Goal: Task Accomplishment & Management: Manage account settings

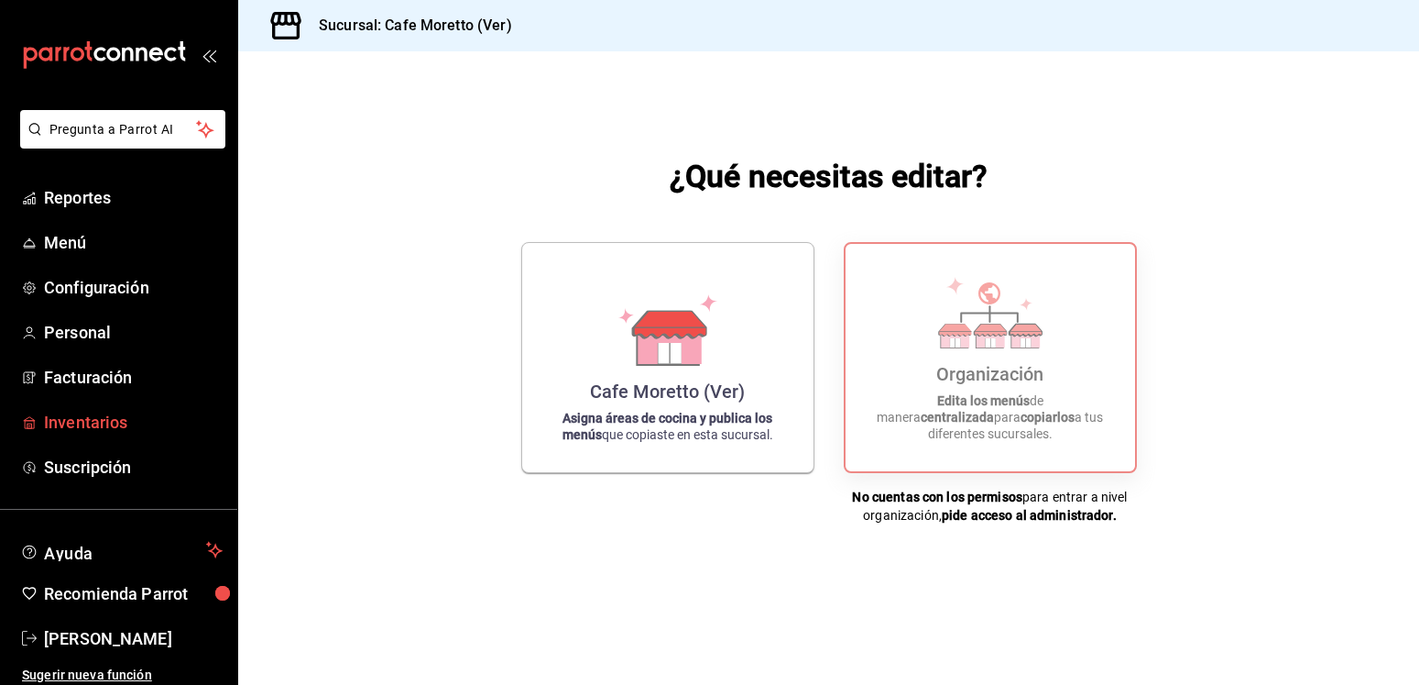
click at [95, 422] on span "Inventarios" at bounding box center [133, 422] width 179 height 25
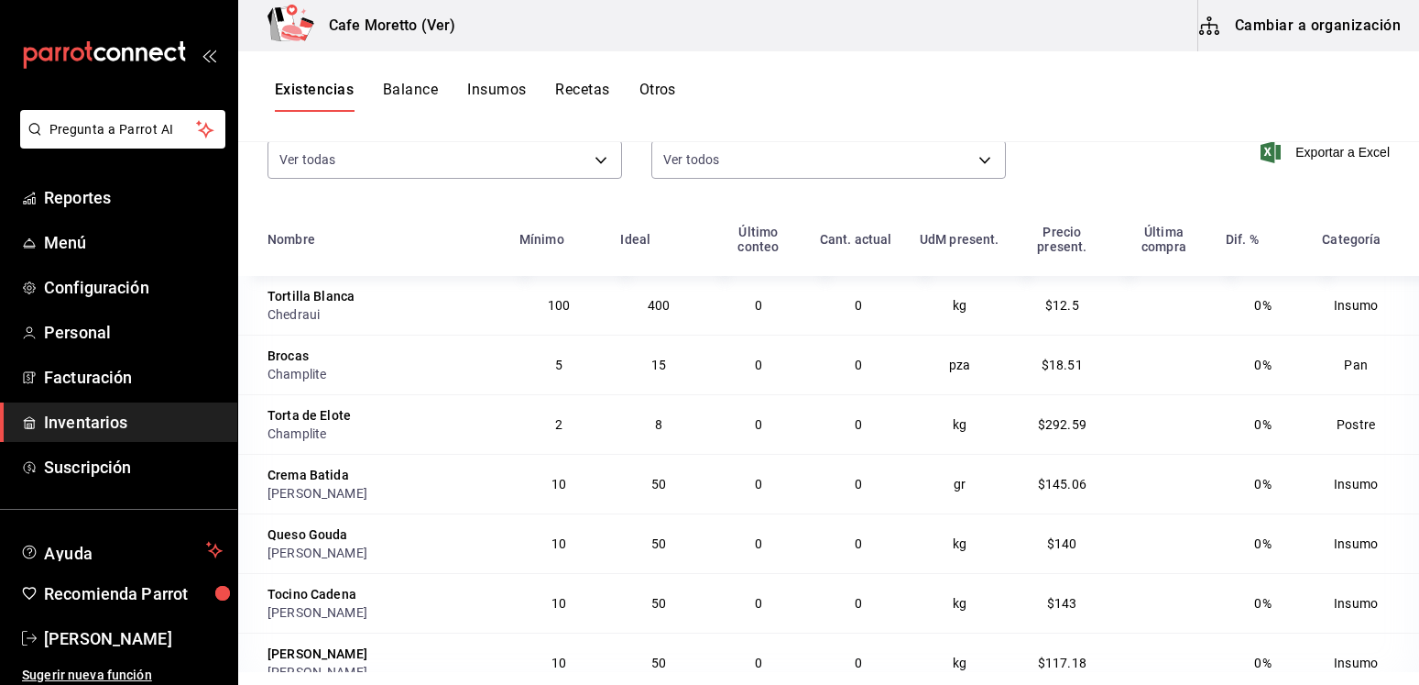
scroll to position [183, 0]
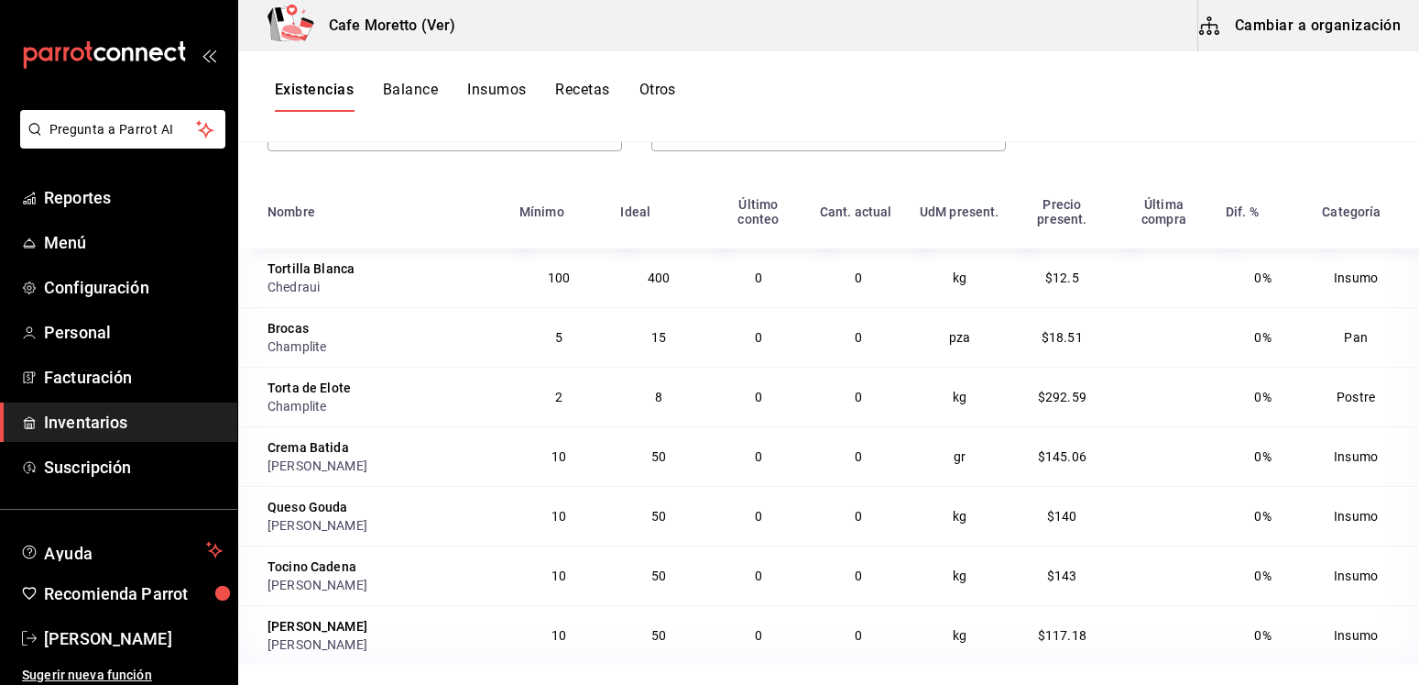
click at [1215, 21] on icon "button" at bounding box center [1210, 26] width 22 height 22
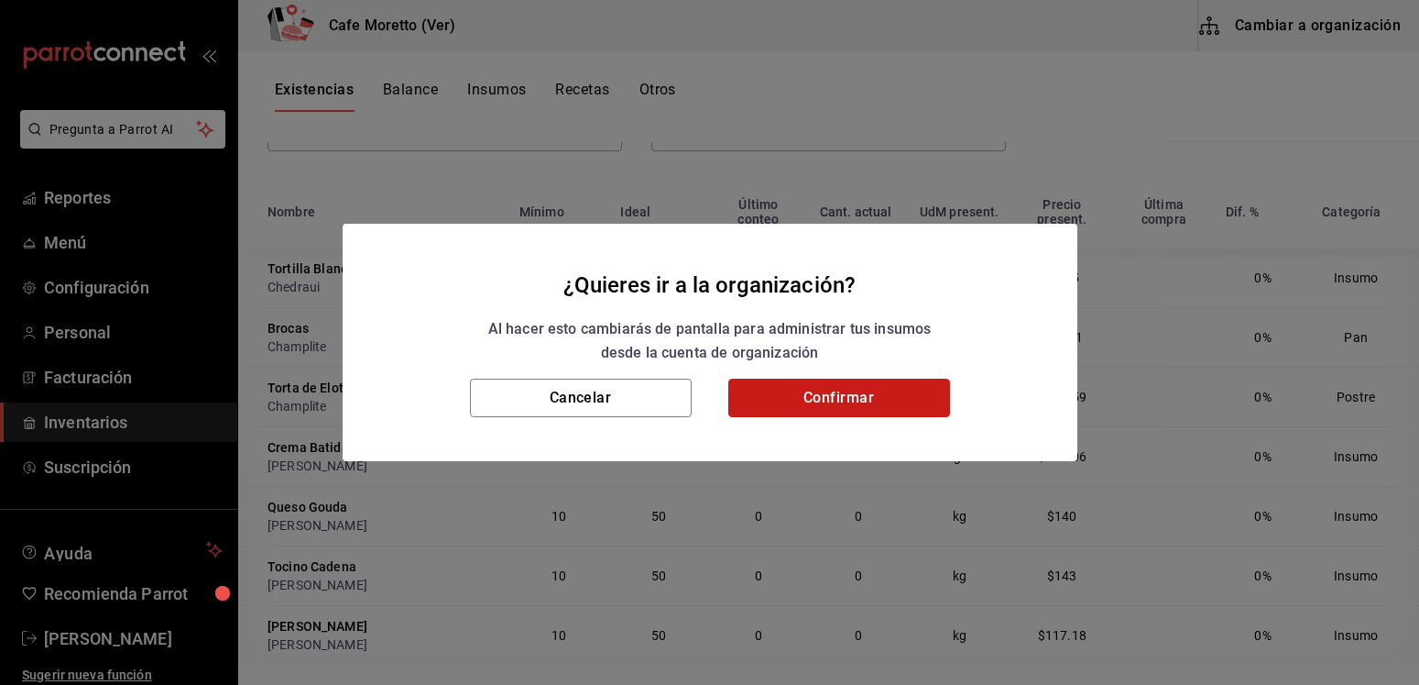
drag, startPoint x: 855, startPoint y: 405, endPoint x: 792, endPoint y: 402, distance: 63.3
click at [851, 403] on button "Confirmar" at bounding box center [839, 397] width 222 height 38
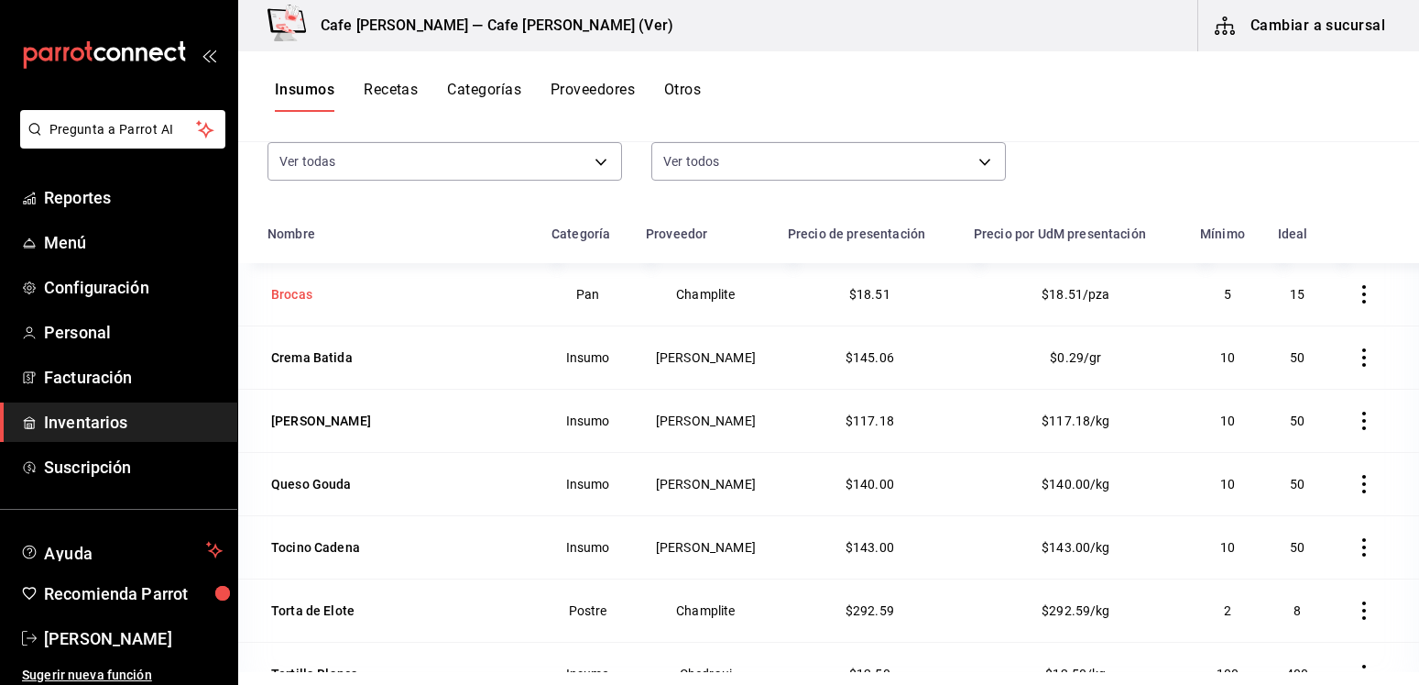
scroll to position [225, 0]
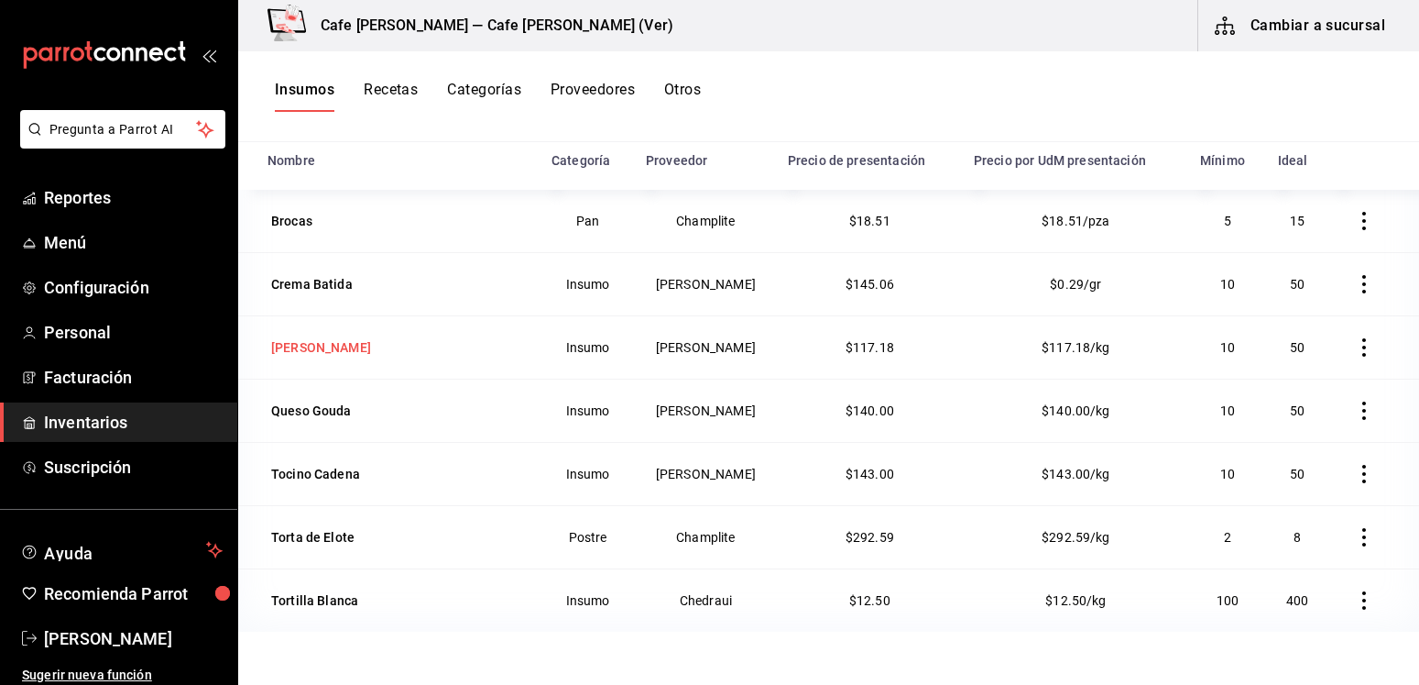
click at [321, 350] on div "[PERSON_NAME]" at bounding box center [321, 347] width 100 height 18
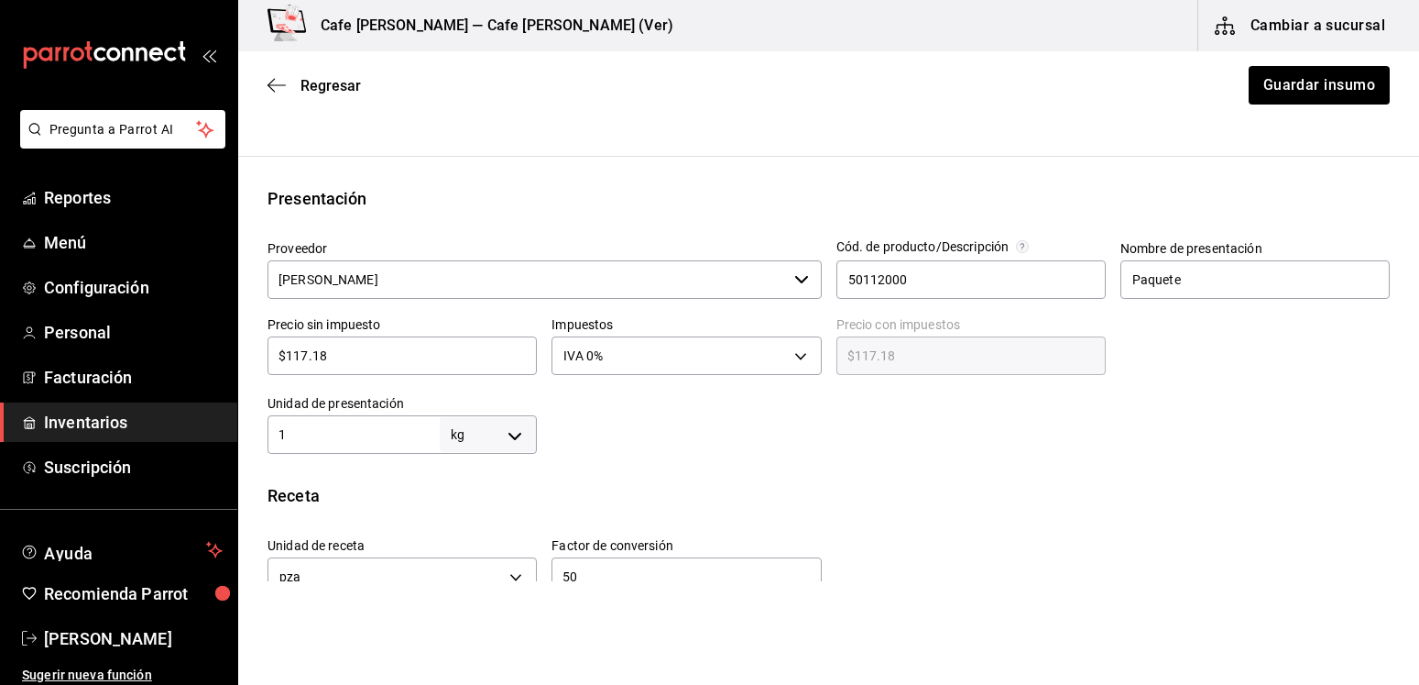
scroll to position [374, 0]
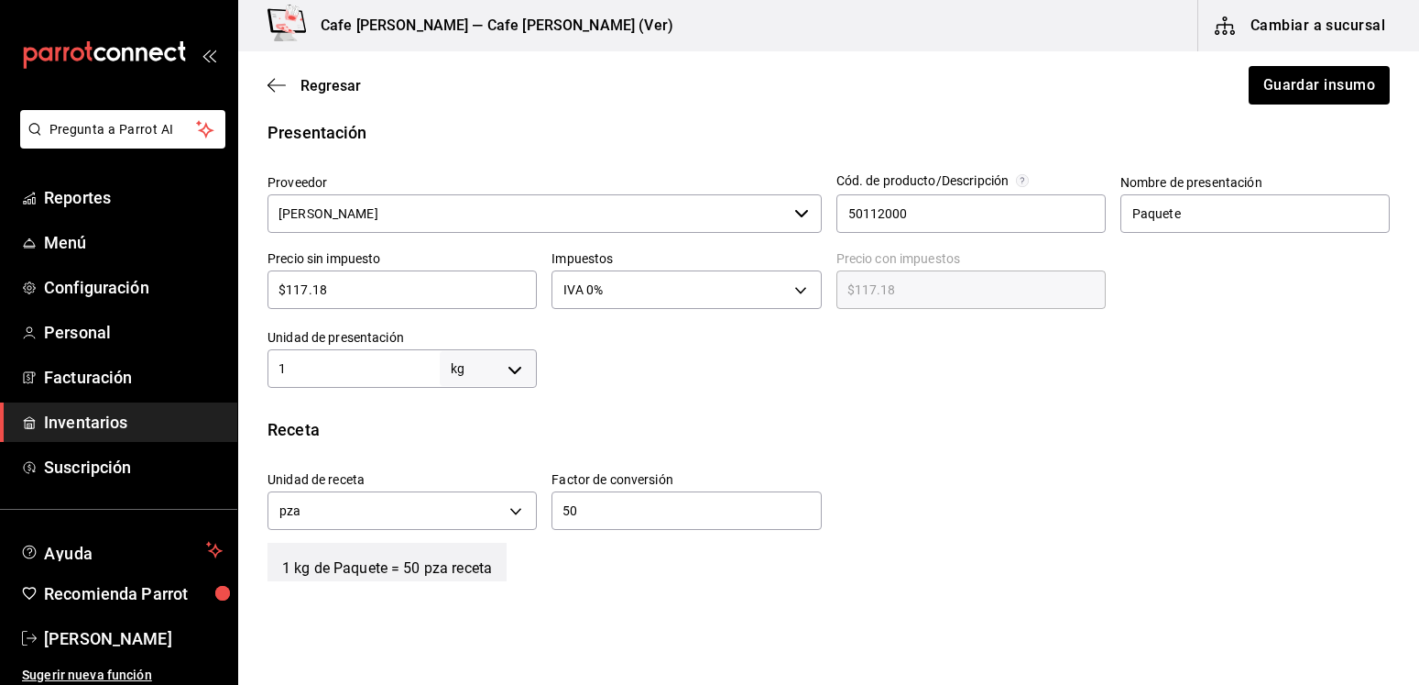
click at [480, 218] on input "[PERSON_NAME]" at bounding box center [528, 213] width 520 height 38
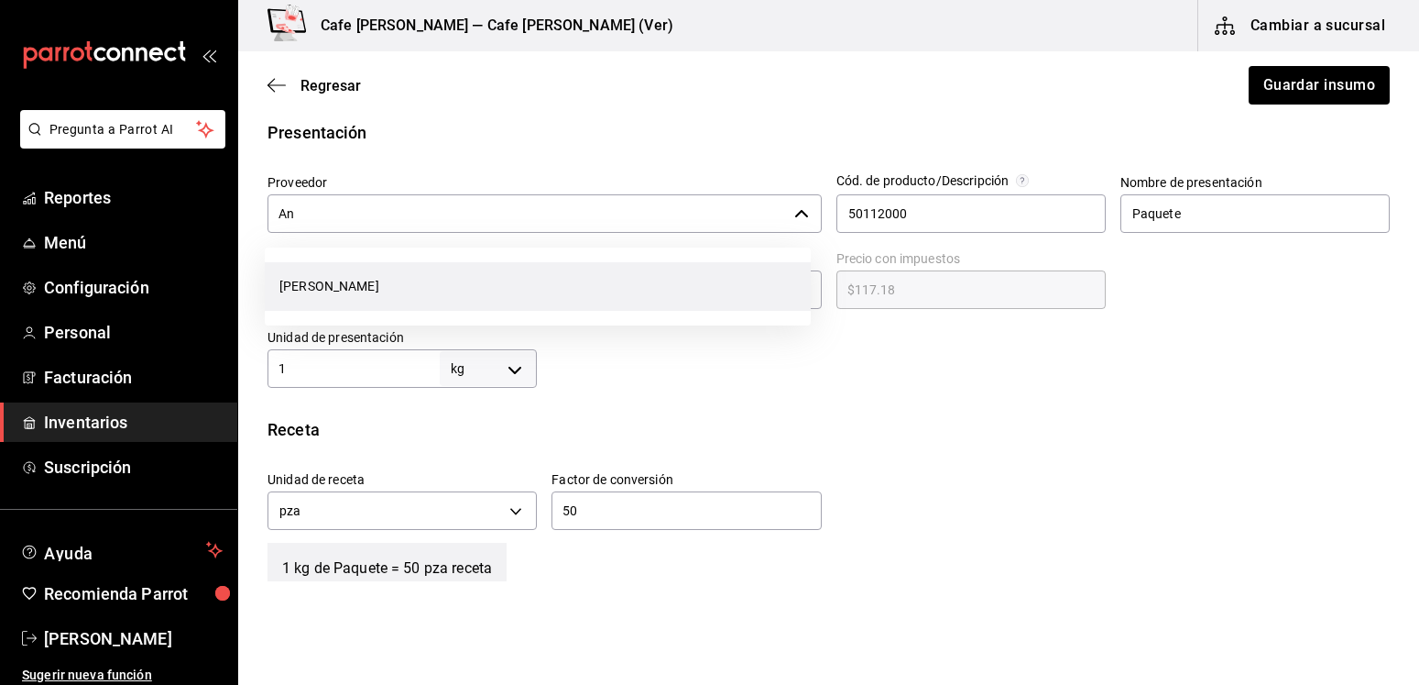
type input "A"
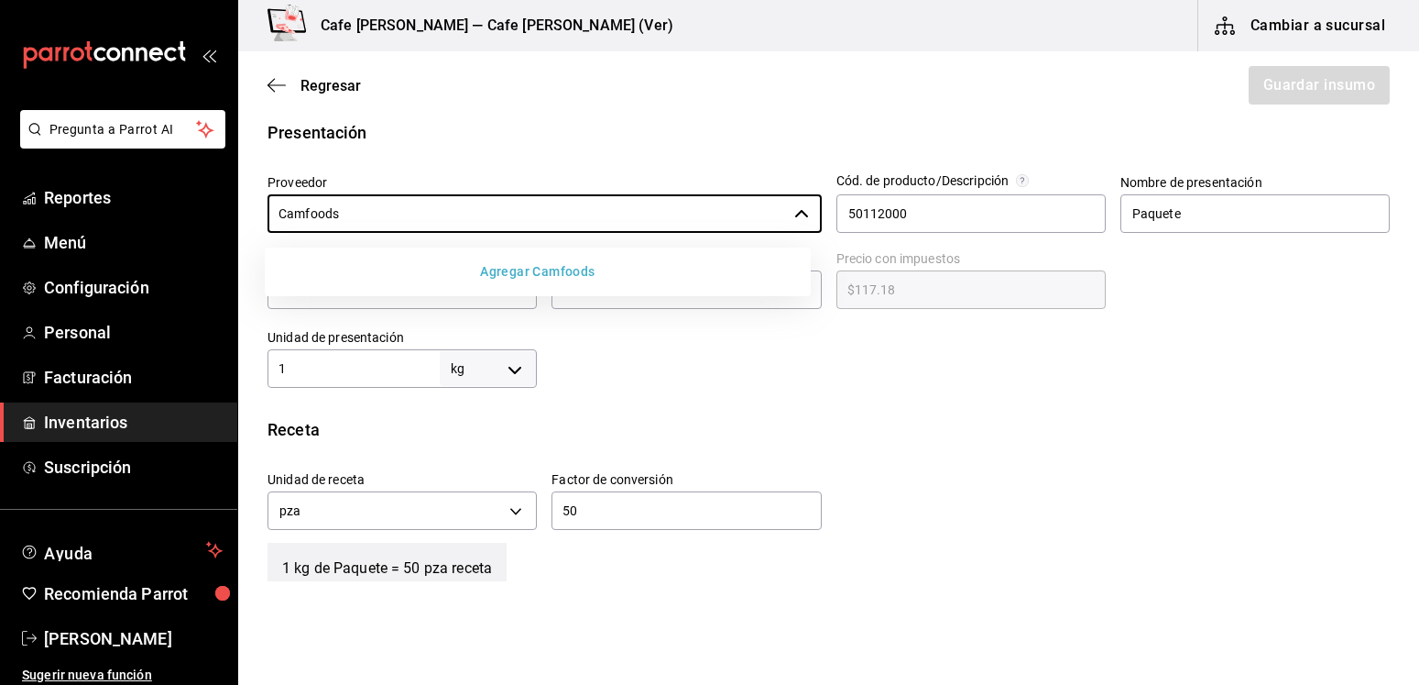
type input "Camfoods"
click at [956, 411] on div "Insumo IN-1758837131900-1 Nombre Jamón Horneado Categoría de inventario Insumo …" at bounding box center [828, 314] width 1181 height 1079
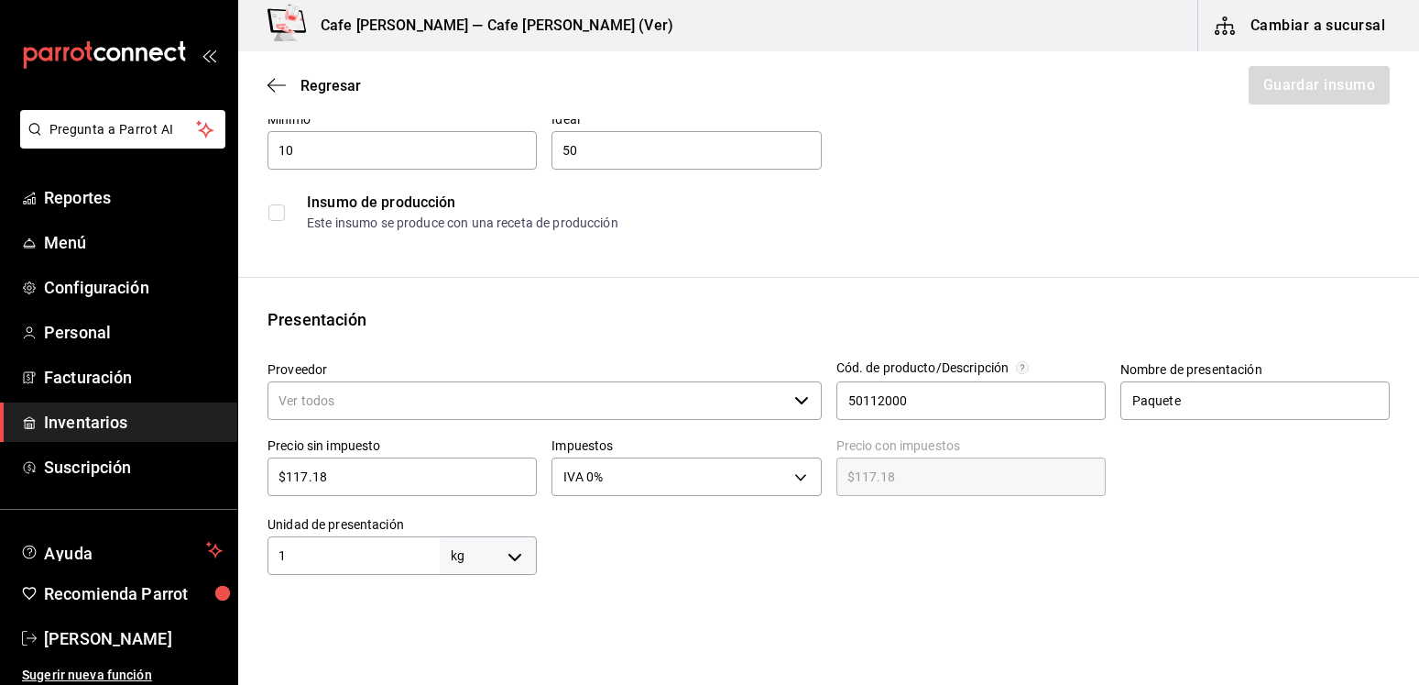
scroll to position [280, 0]
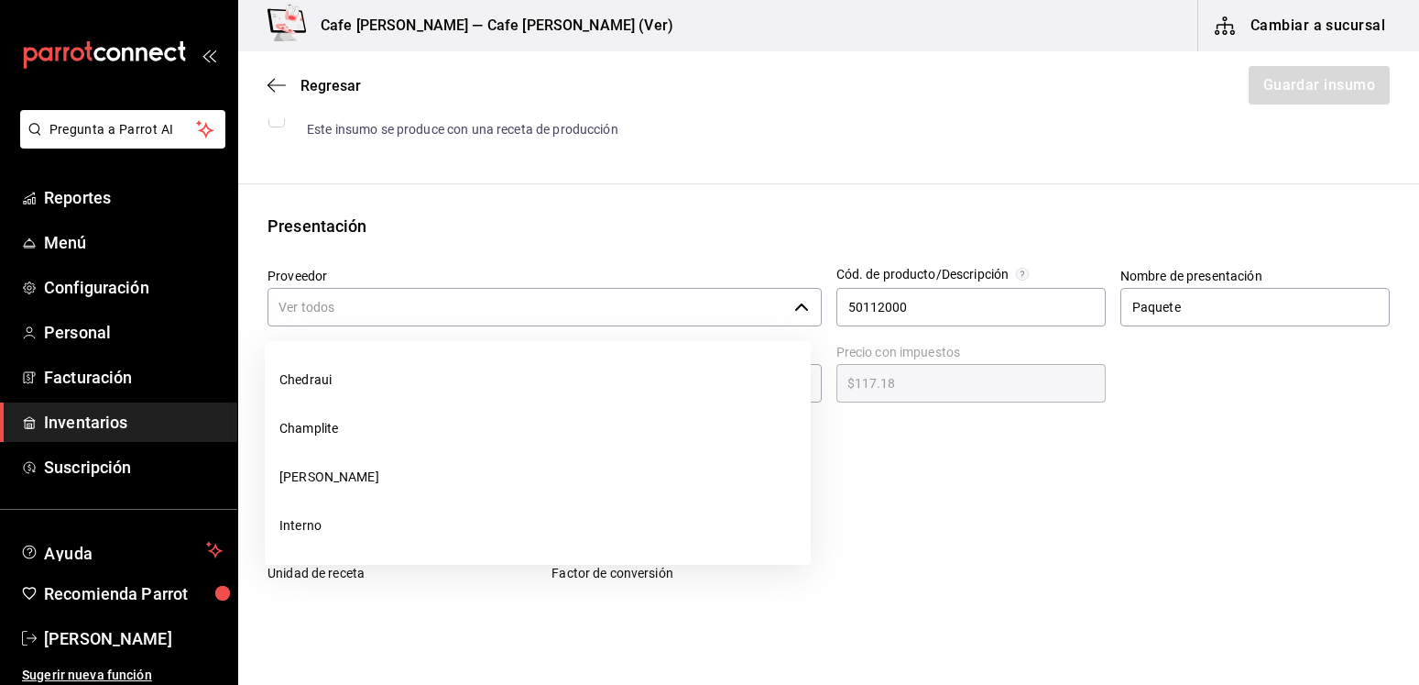
click at [663, 318] on input "Proveedor" at bounding box center [528, 307] width 520 height 38
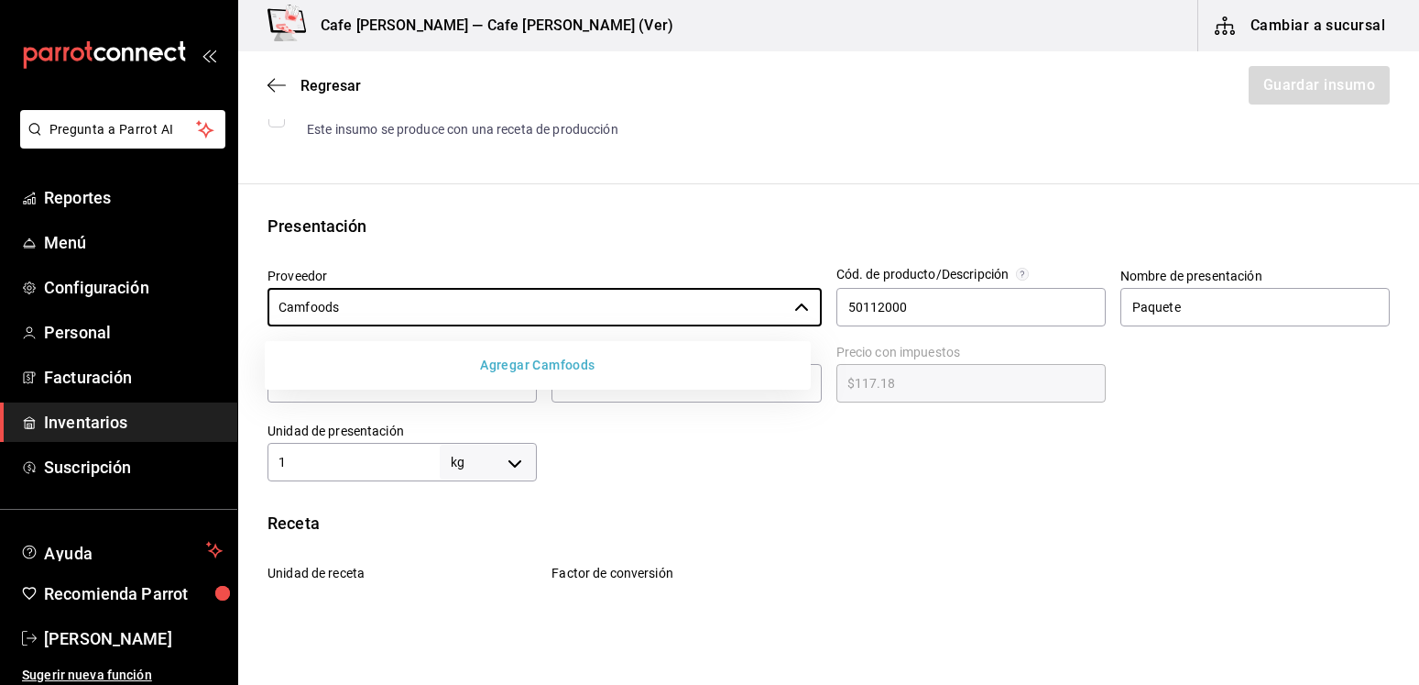
type input "Camfoods"
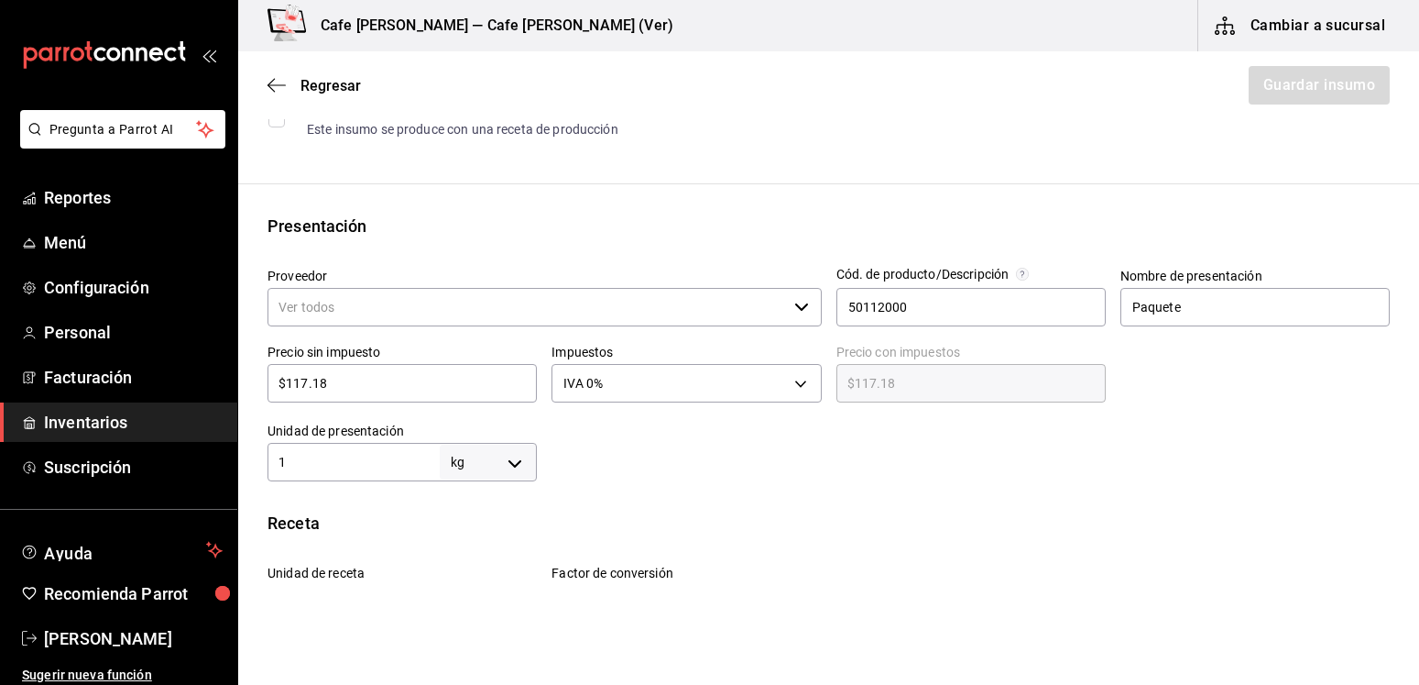
click at [664, 312] on input "Proveedor" at bounding box center [528, 307] width 520 height 38
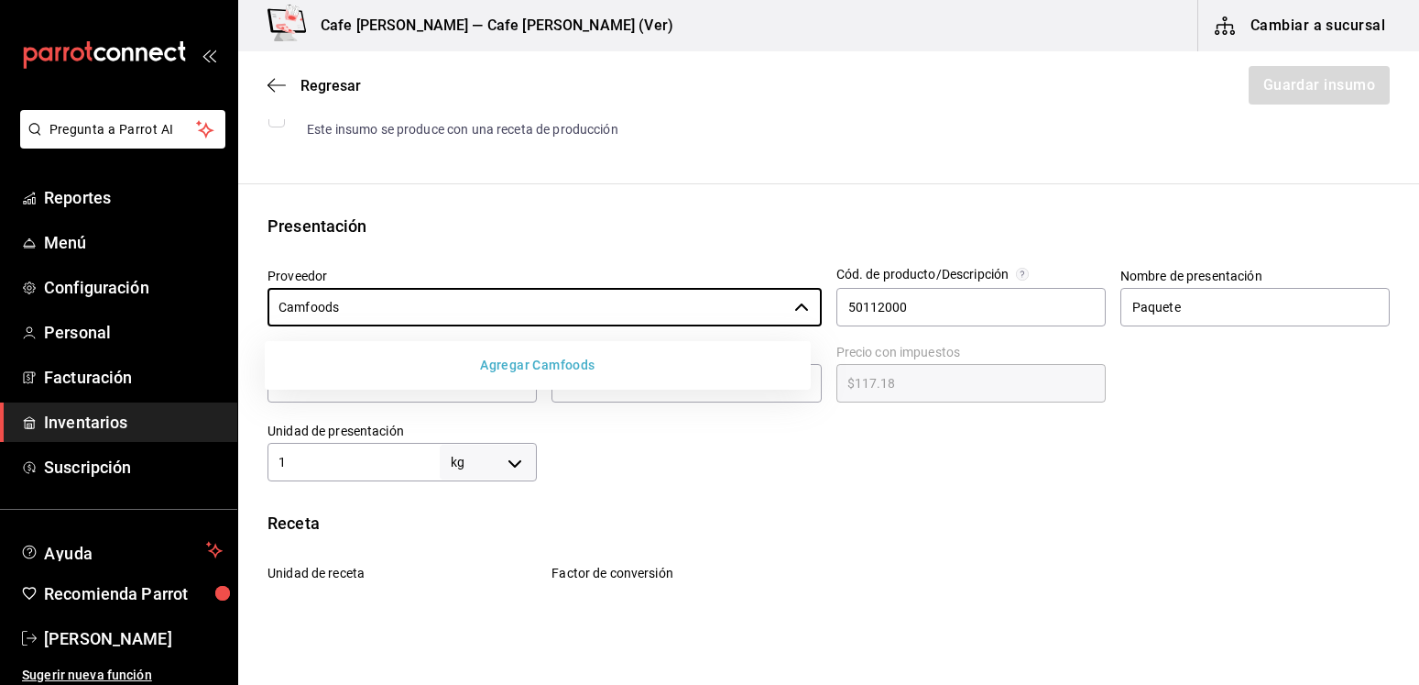
type input "Camfoods"
click at [575, 369] on button "Agregar Camfoods" at bounding box center [537, 365] width 531 height 34
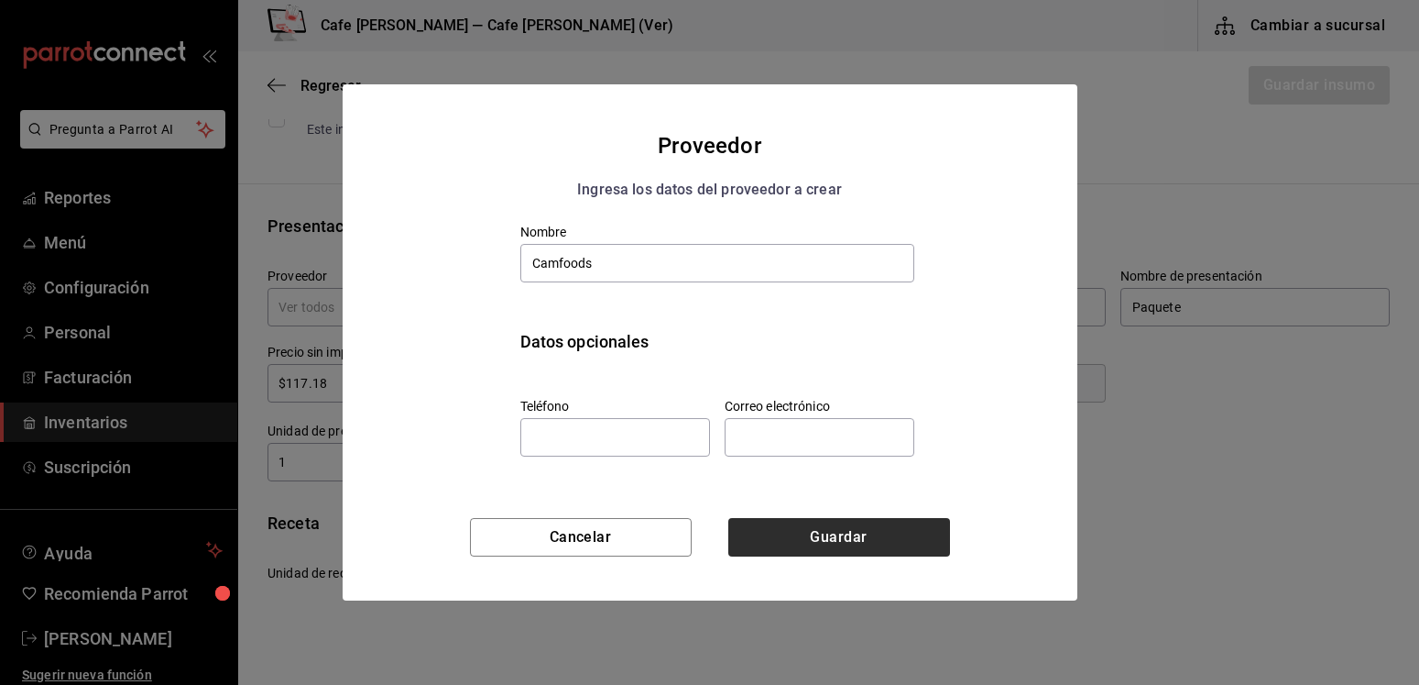
type input "Camfoods"
click at [813, 534] on button "Guardar" at bounding box center [839, 537] width 222 height 38
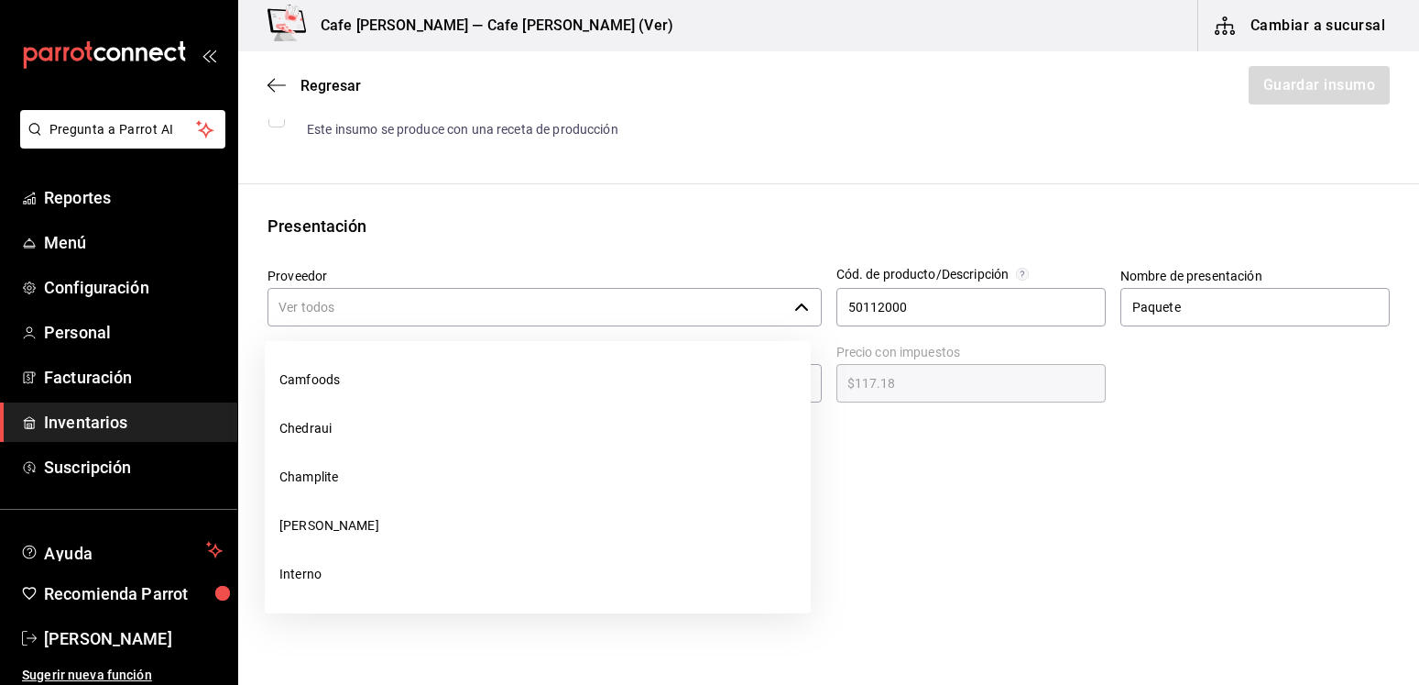
click at [795, 307] on icon "button" at bounding box center [801, 306] width 13 height 7
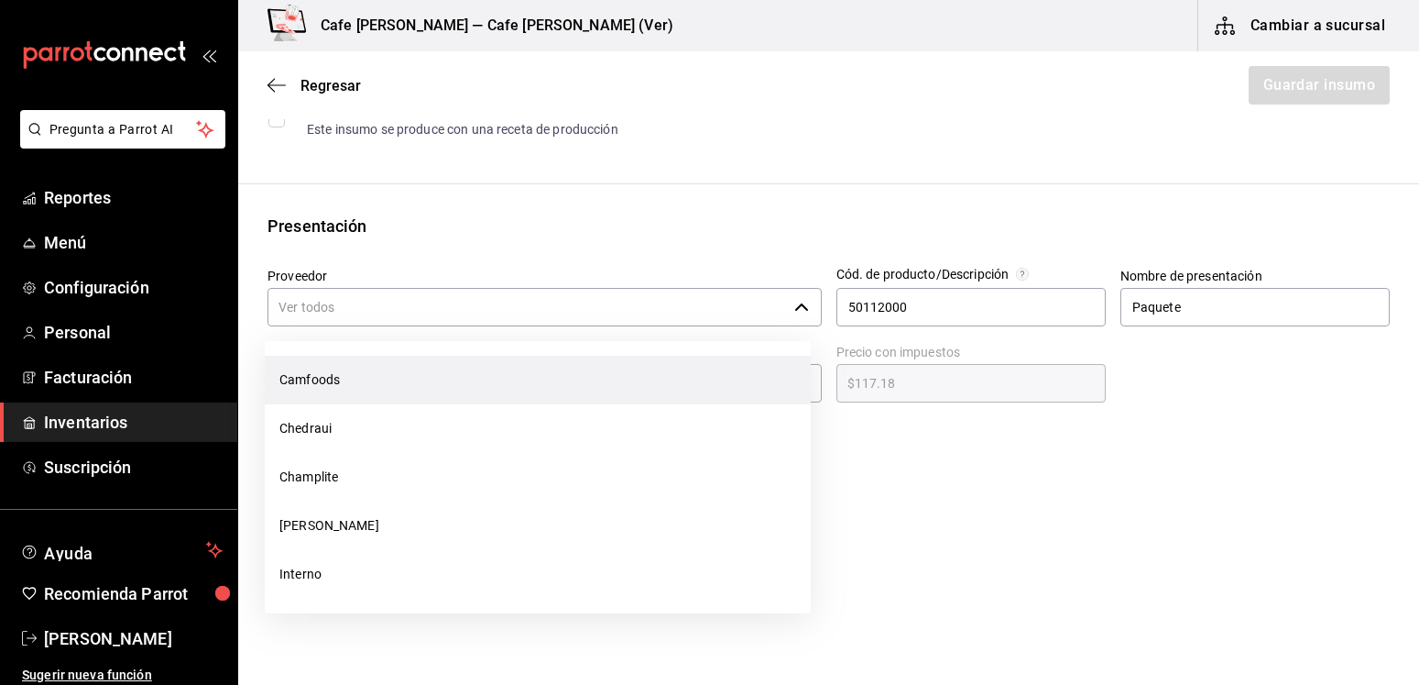
click at [292, 376] on li "Camfoods" at bounding box center [538, 380] width 546 height 49
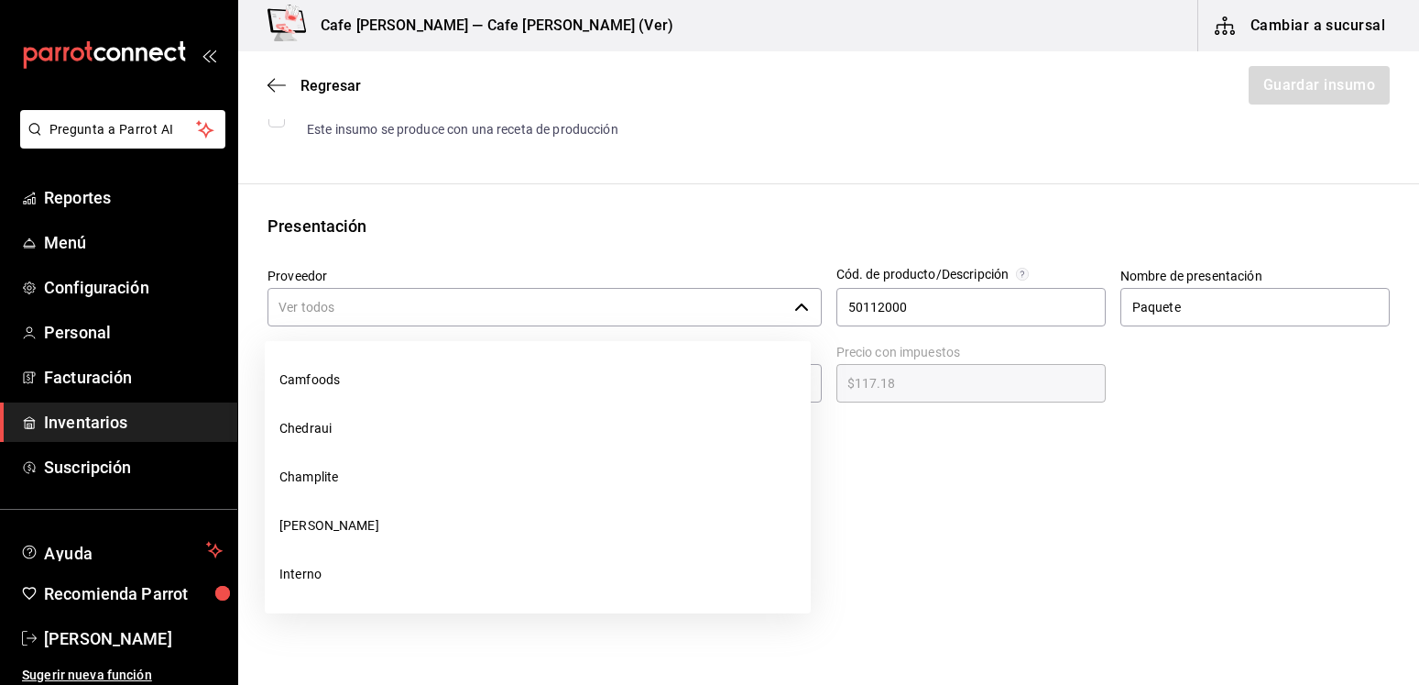
type input "Camfoods"
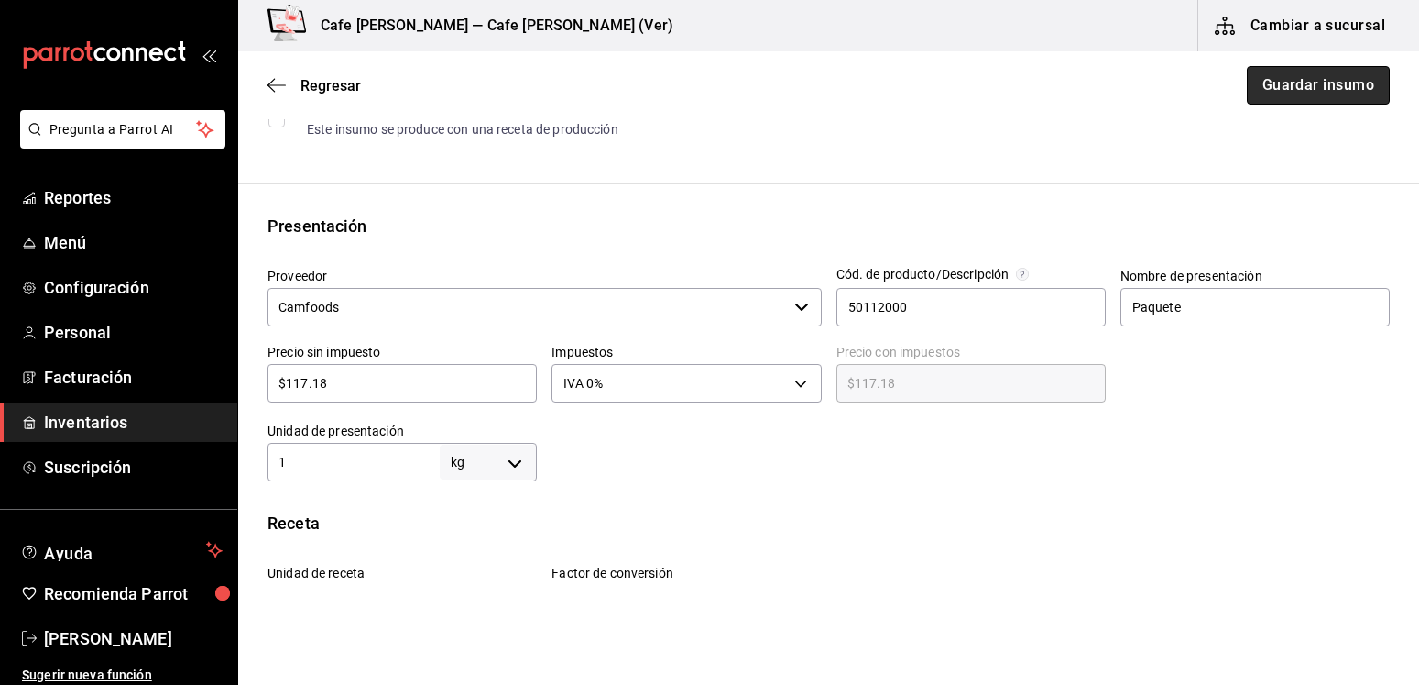
click at [1275, 80] on button "Guardar insumo" at bounding box center [1318, 85] width 143 height 38
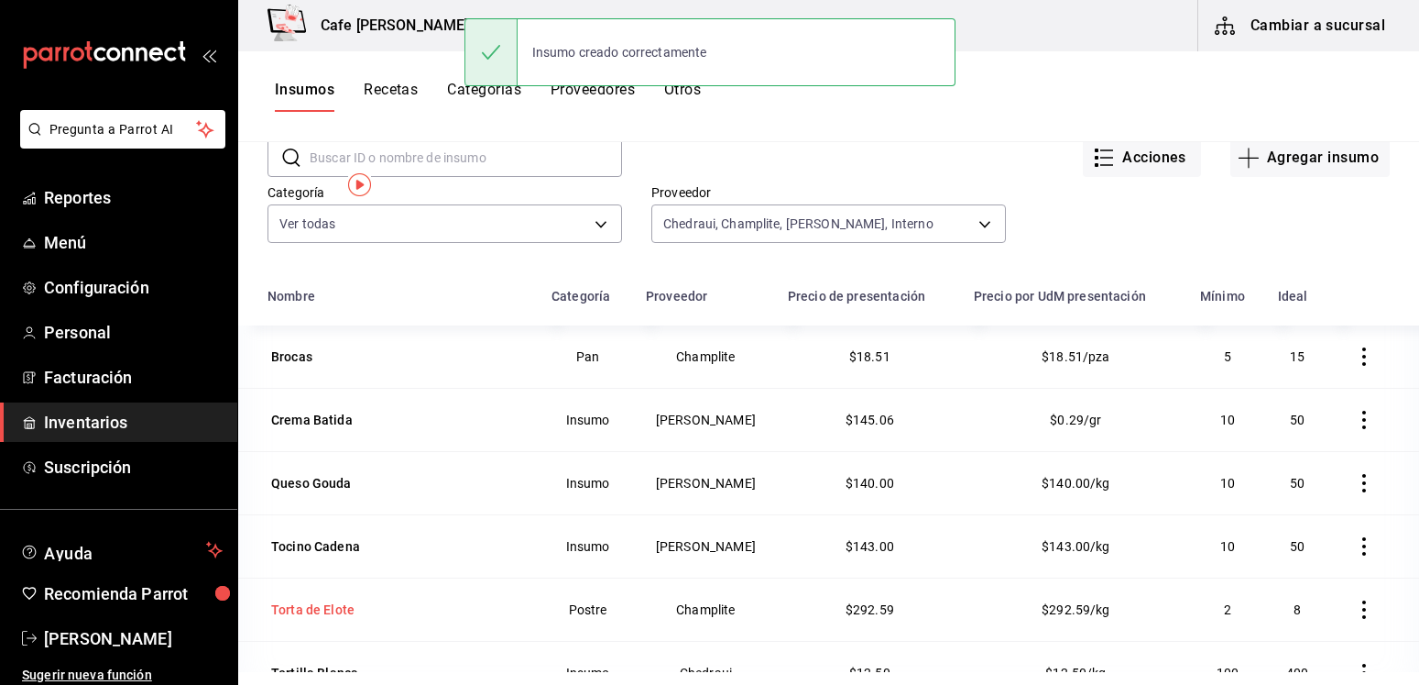
scroll to position [187, 0]
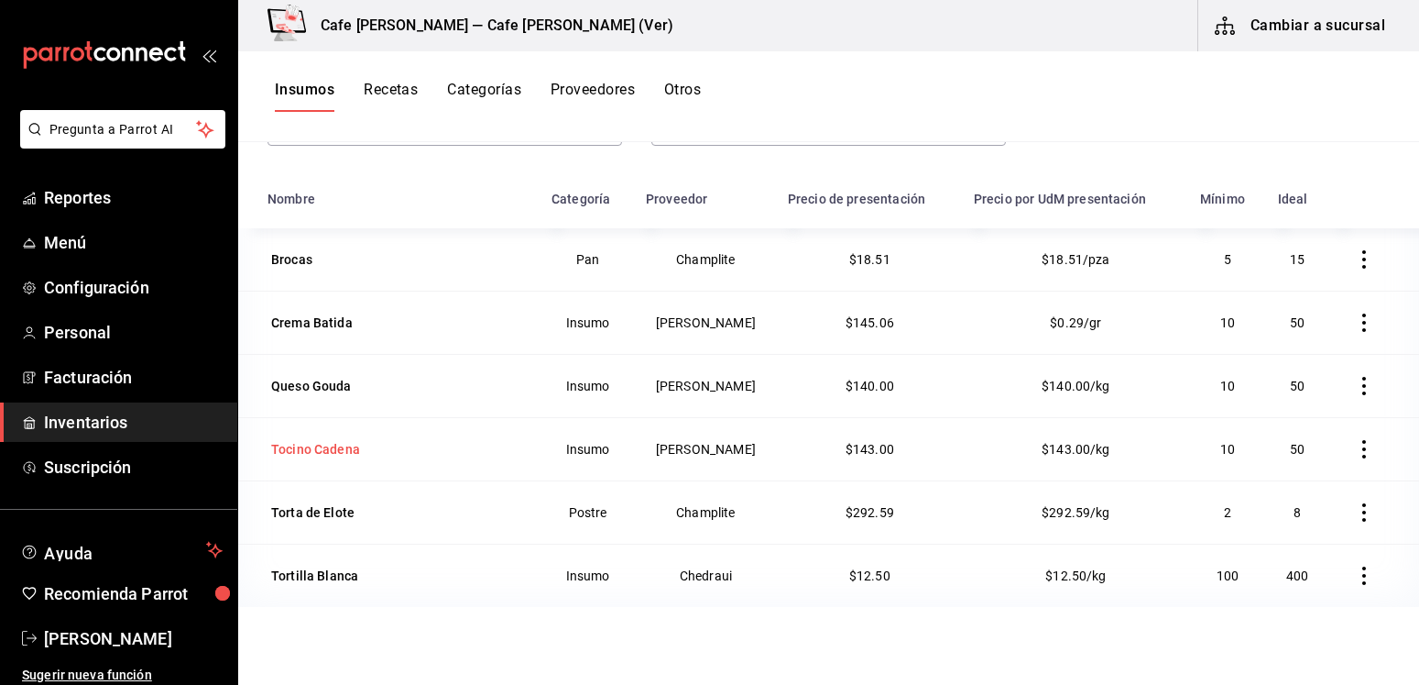
click at [335, 447] on div "Tocino Cadena" at bounding box center [315, 449] width 89 height 18
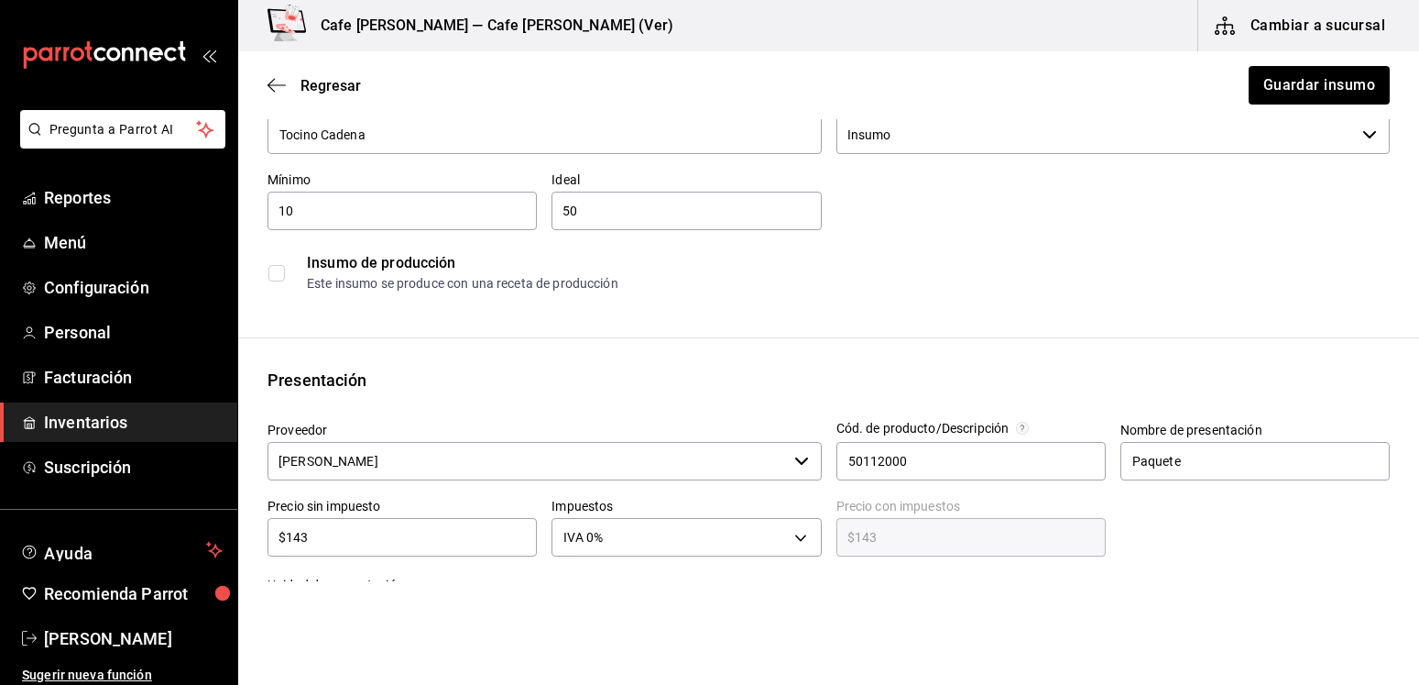
scroll to position [374, 0]
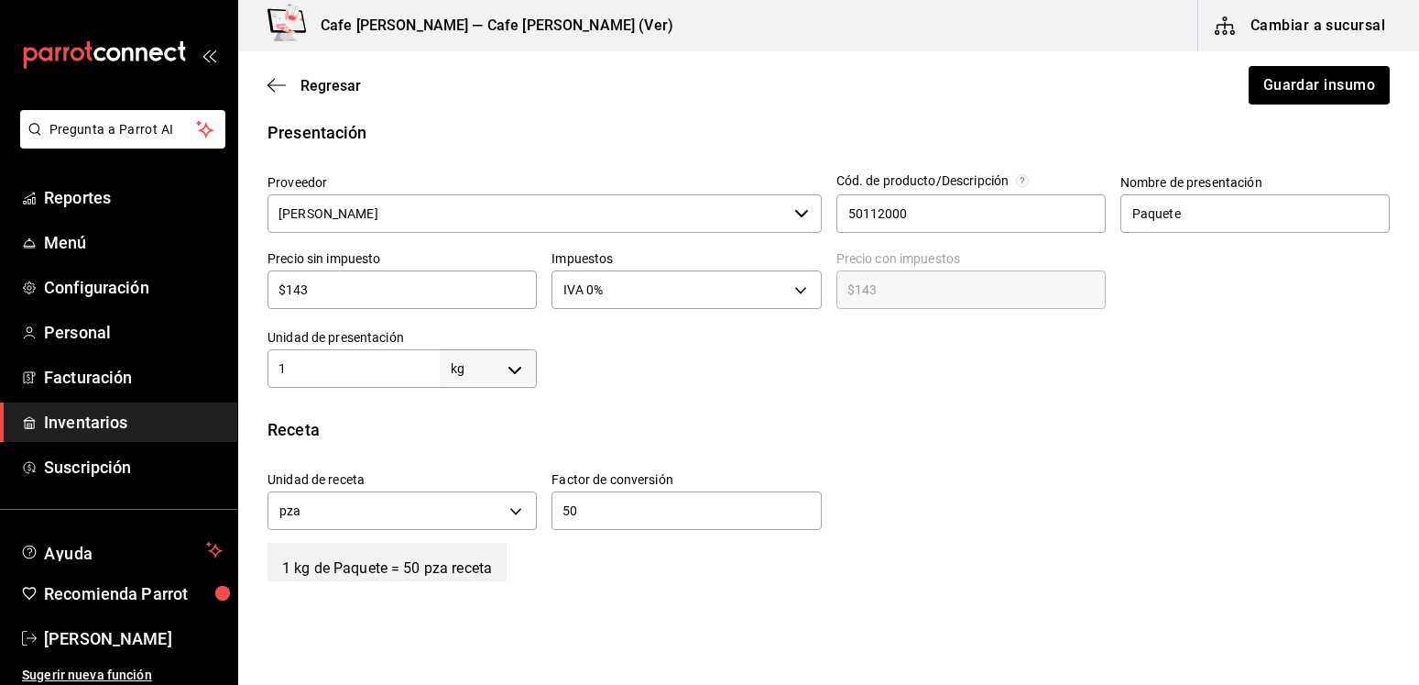
click at [799, 209] on icon "button" at bounding box center [801, 213] width 15 height 15
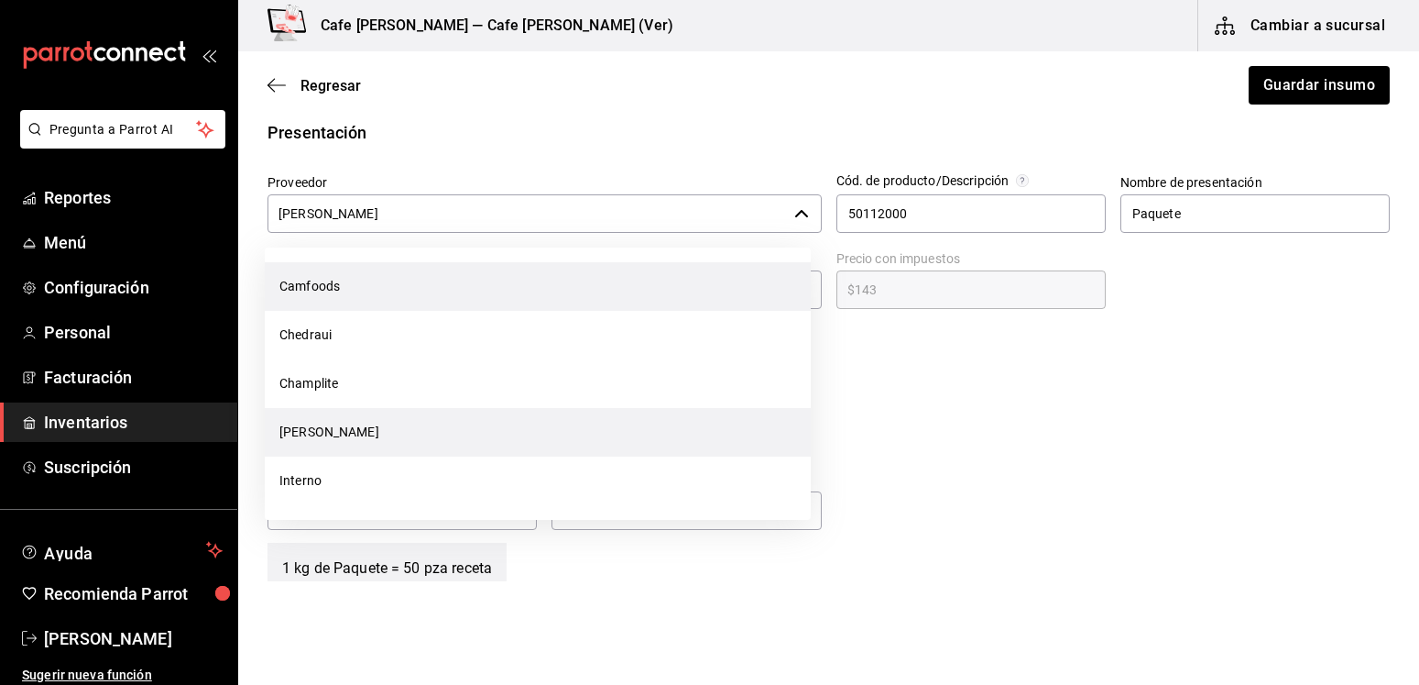
click at [323, 286] on li "Camfoods" at bounding box center [538, 286] width 546 height 49
type input "Camfoods"
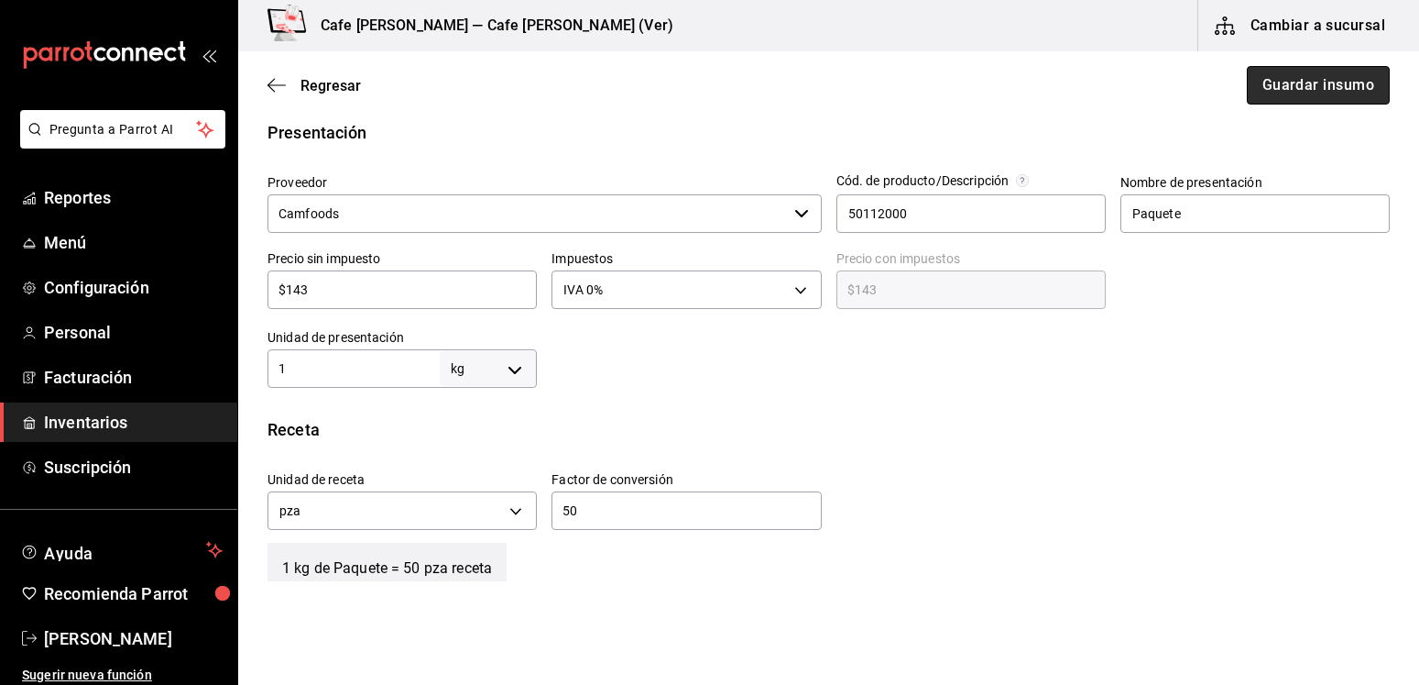
click at [1314, 92] on button "Guardar insumo" at bounding box center [1318, 85] width 143 height 38
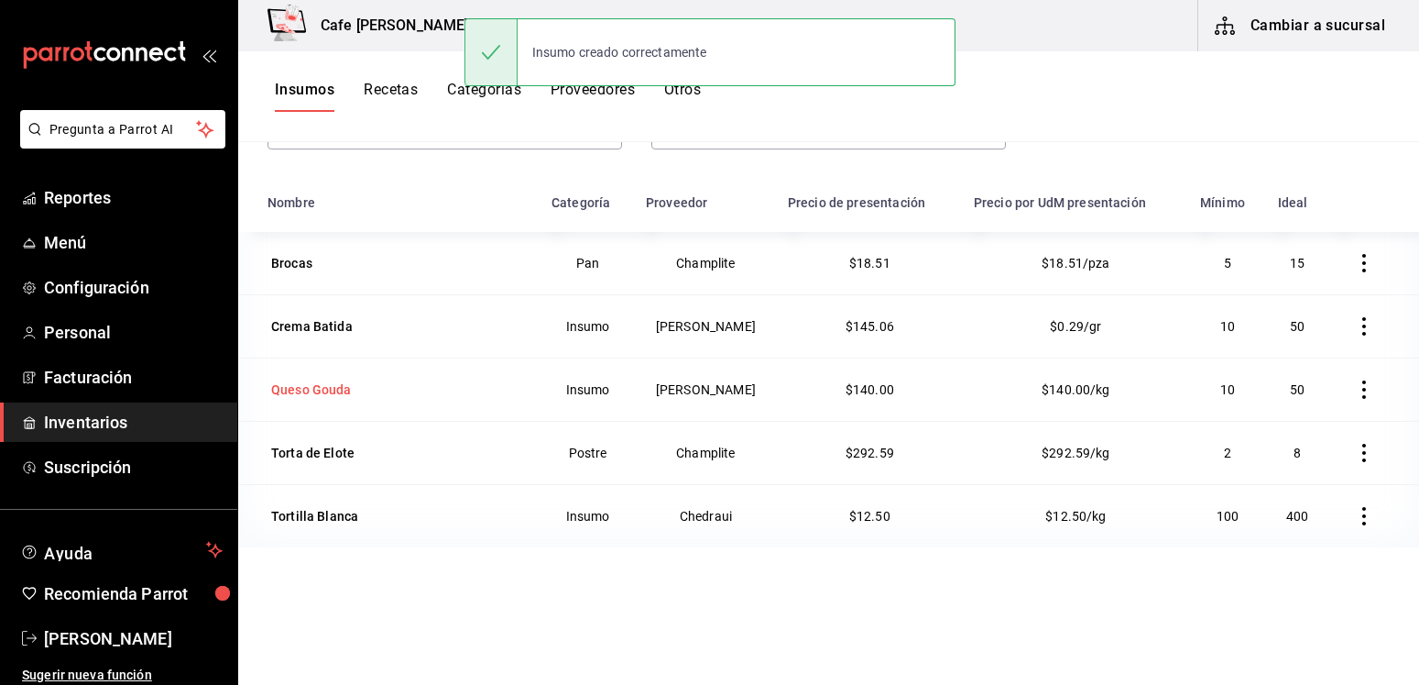
scroll to position [187, 0]
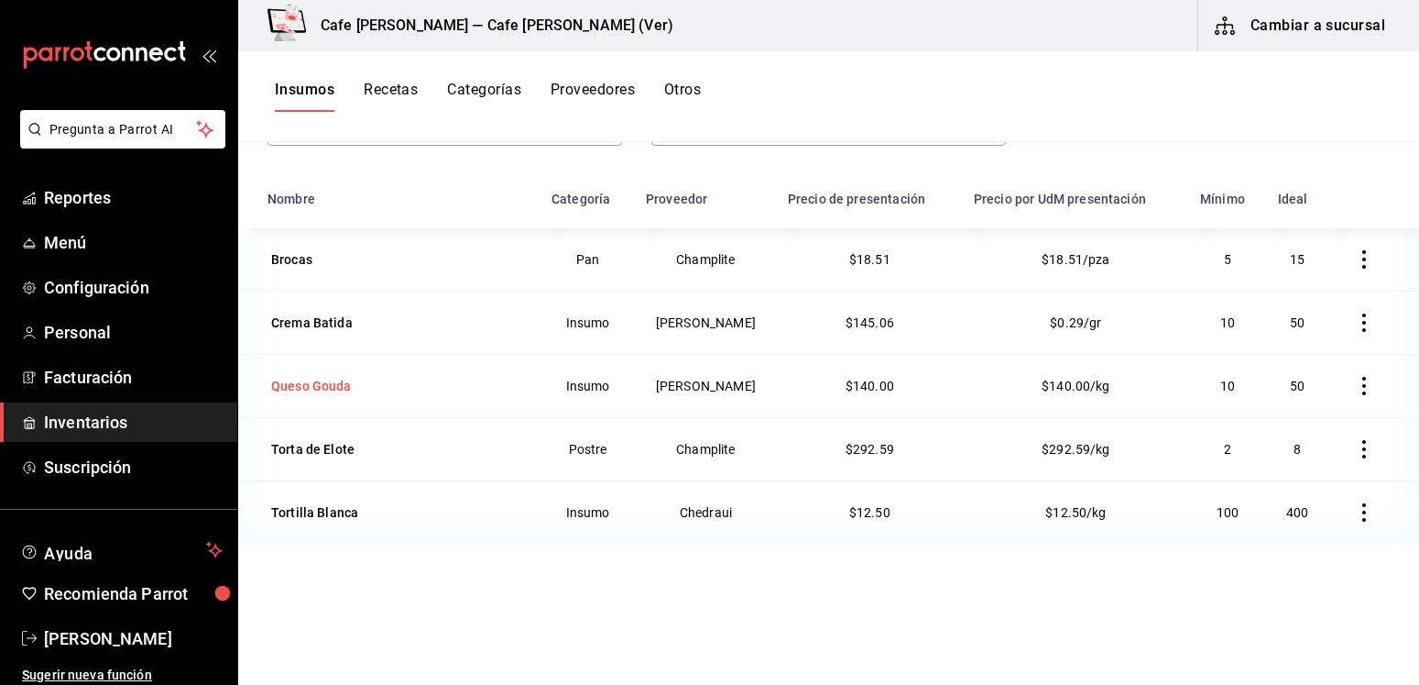
click at [306, 389] on div "Queso Gouda" at bounding box center [311, 386] width 81 height 18
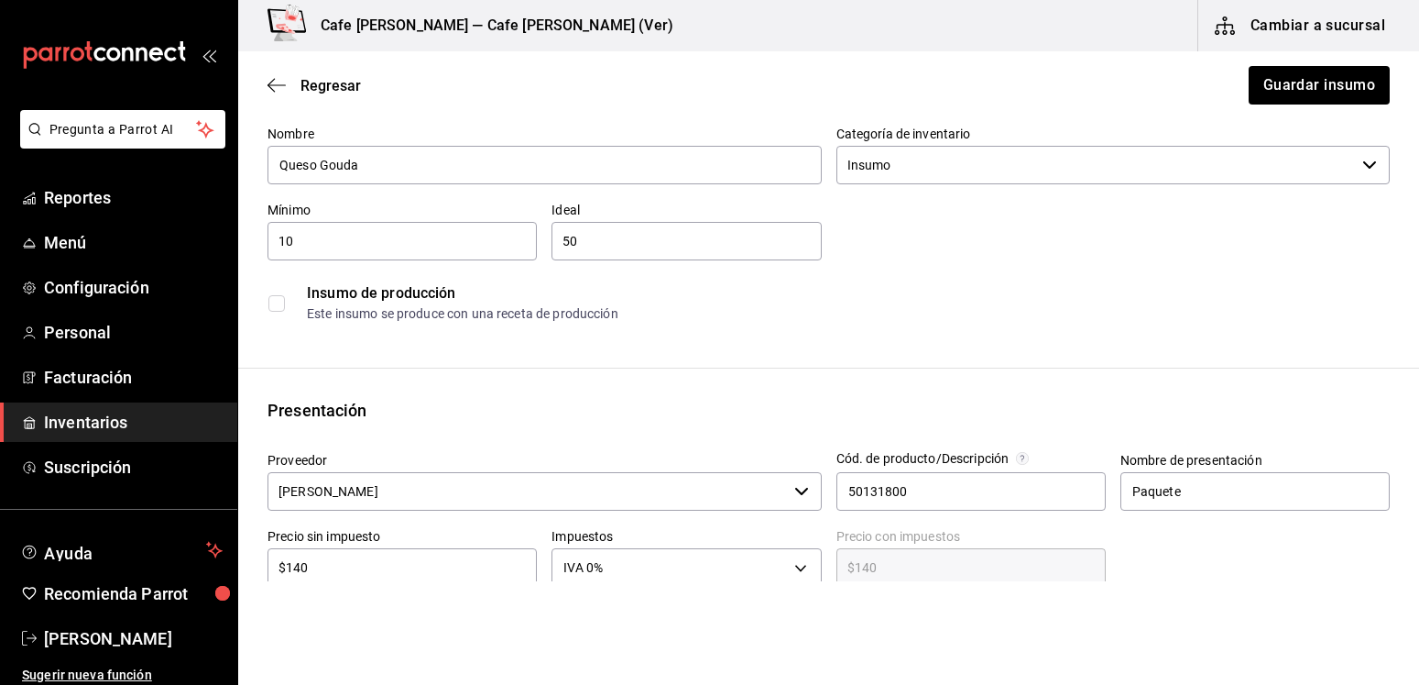
scroll to position [280, 0]
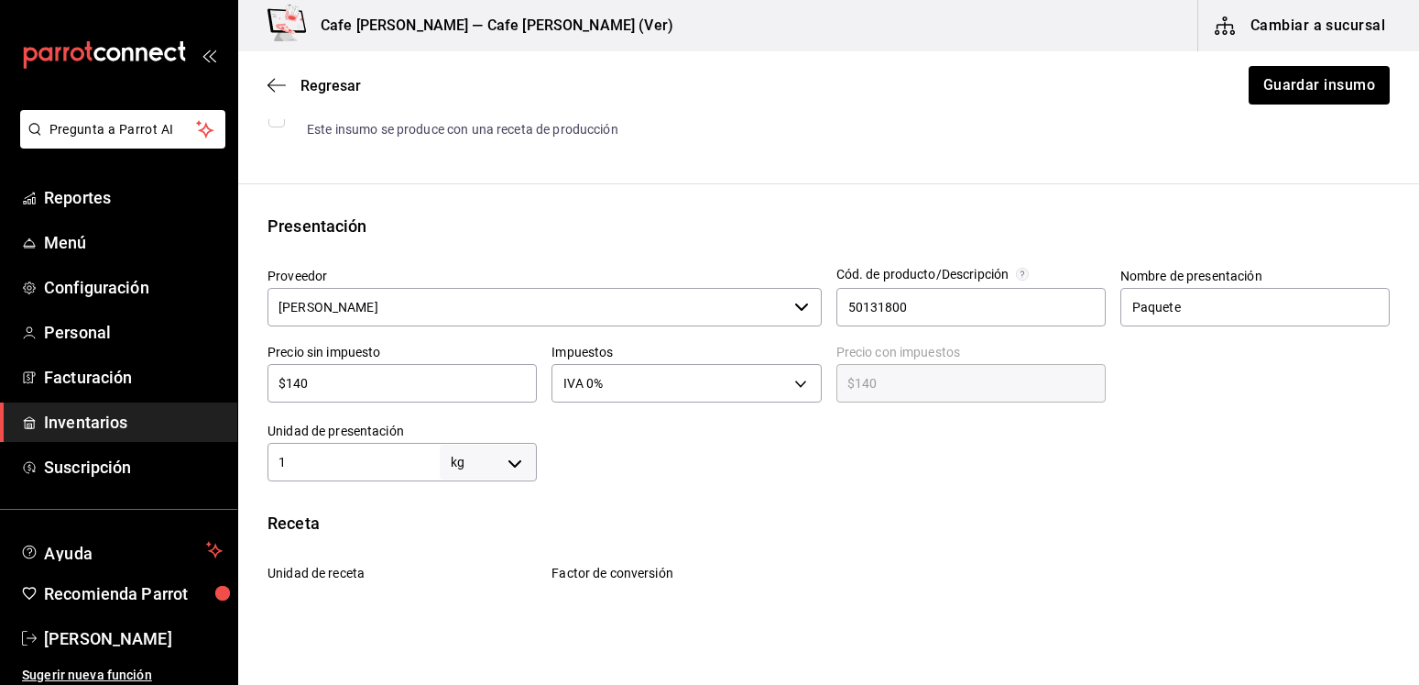
click at [794, 306] on icon "button" at bounding box center [801, 307] width 15 height 15
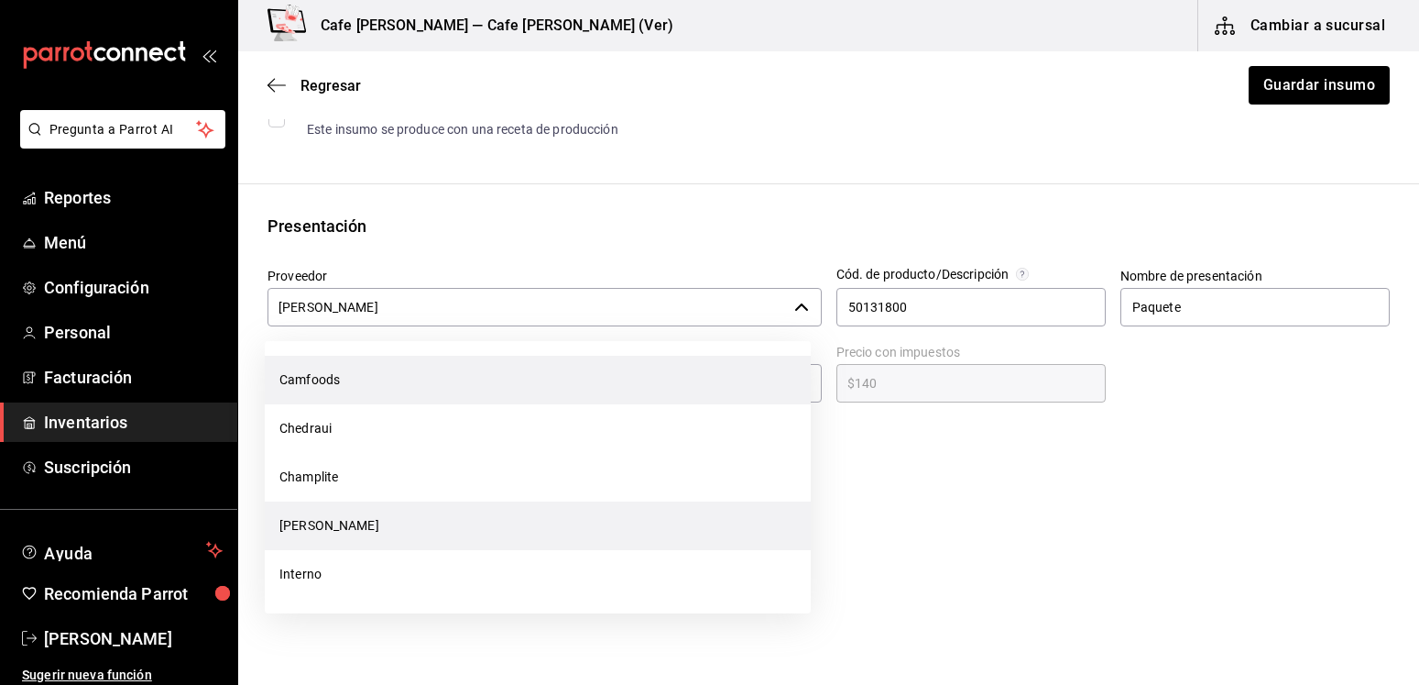
click at [317, 381] on li "Camfoods" at bounding box center [538, 380] width 546 height 49
type input "Camfoods"
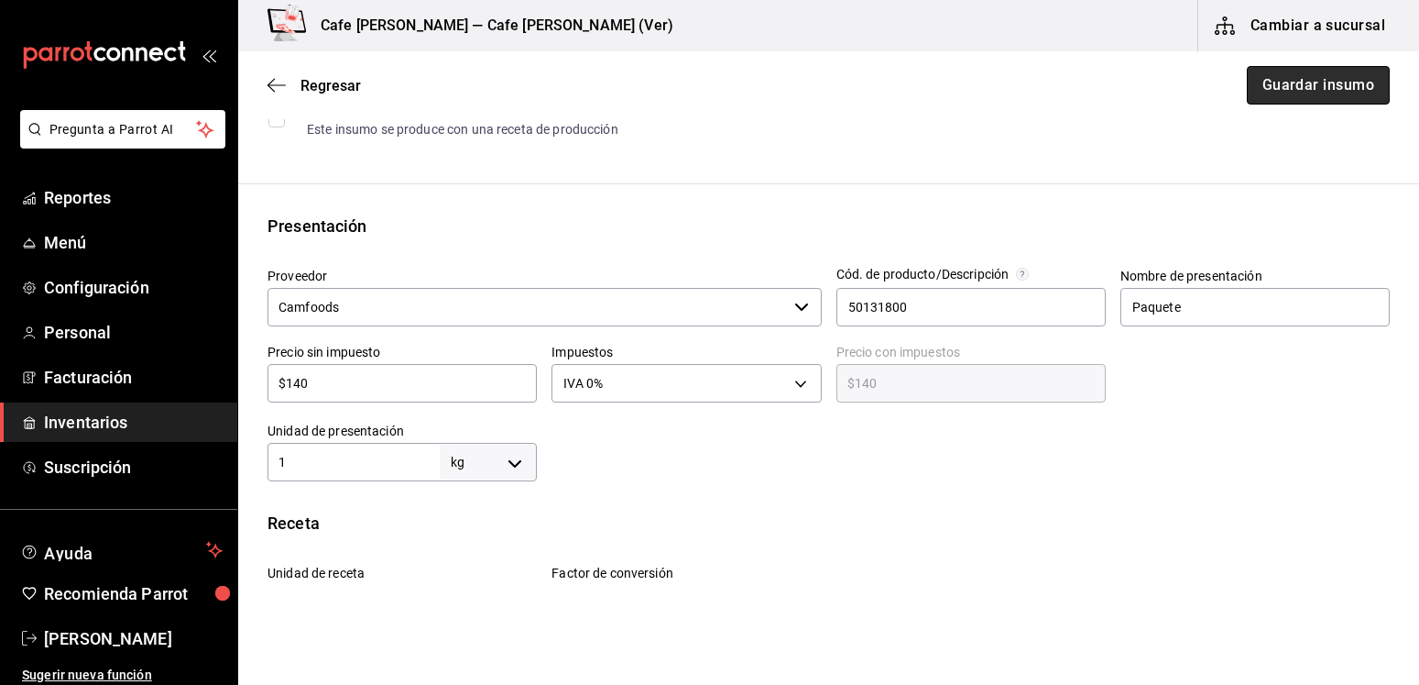
click at [1298, 88] on button "Guardar insumo" at bounding box center [1318, 85] width 143 height 38
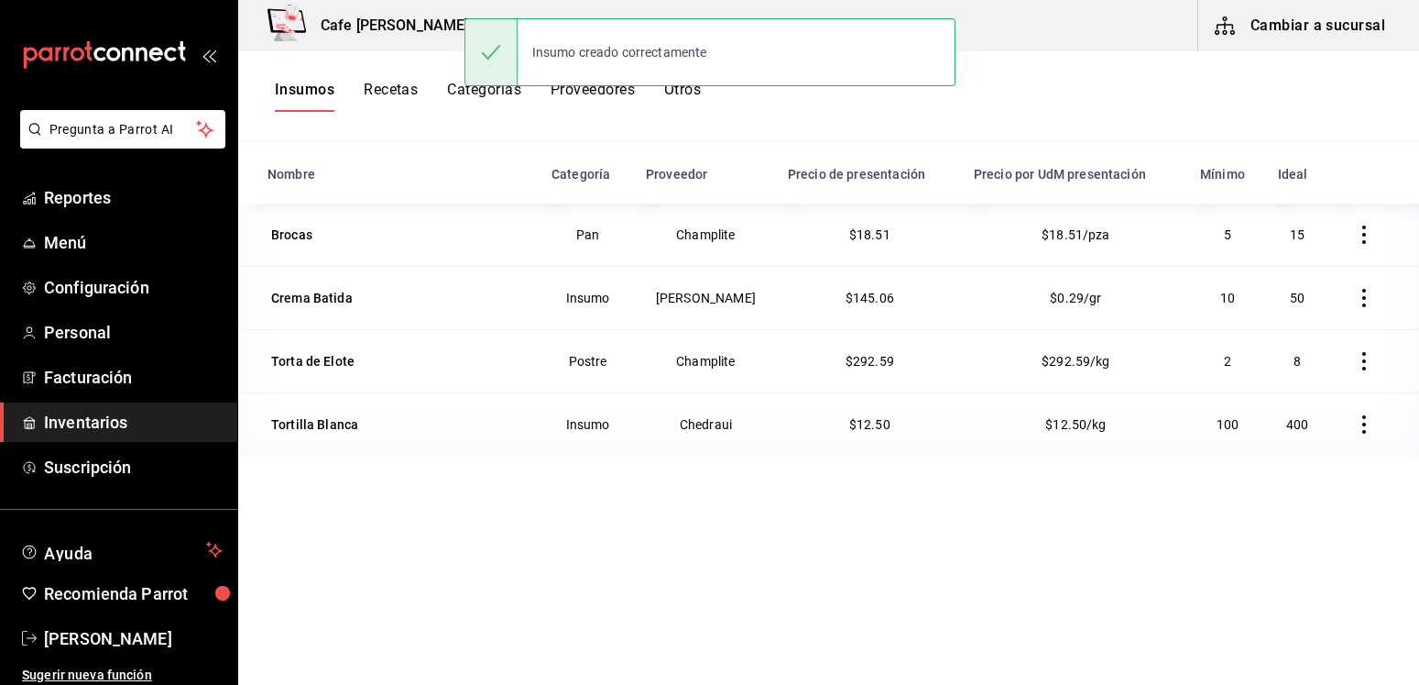
scroll to position [225, 0]
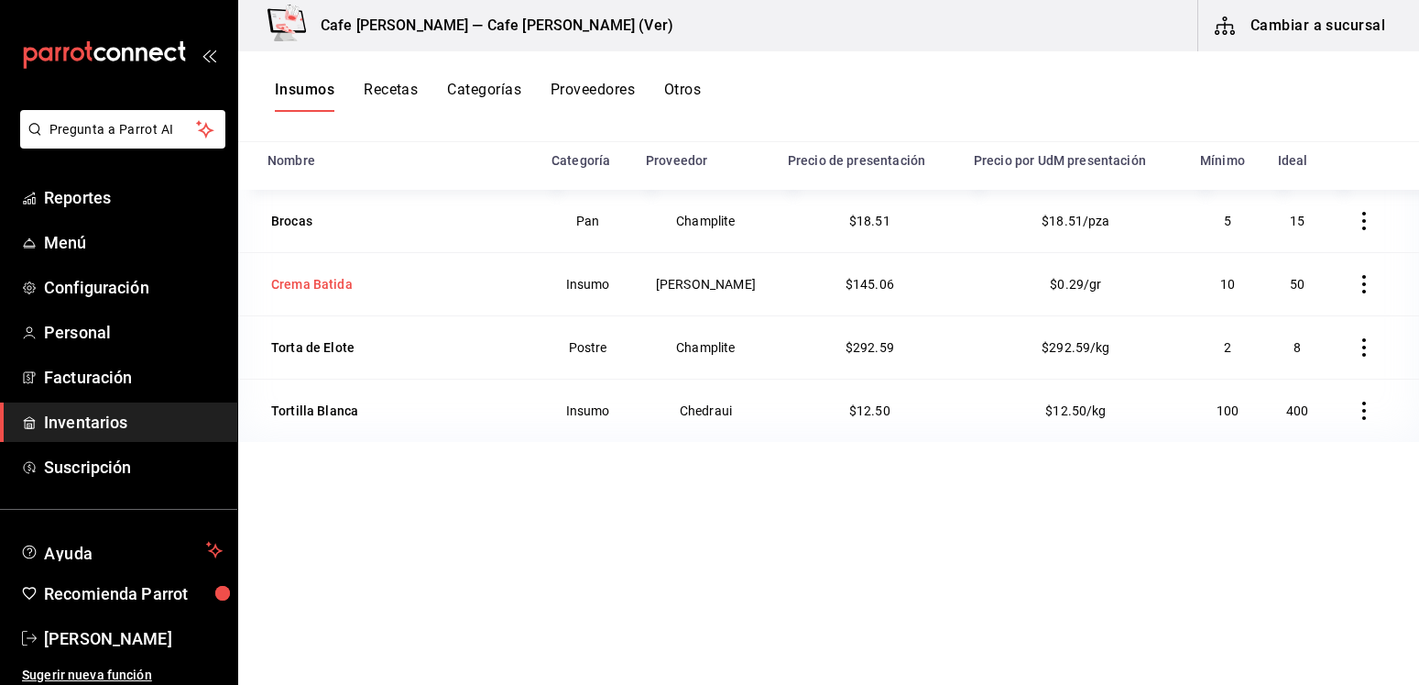
click at [327, 286] on div "Crema Batida" at bounding box center [312, 284] width 82 height 18
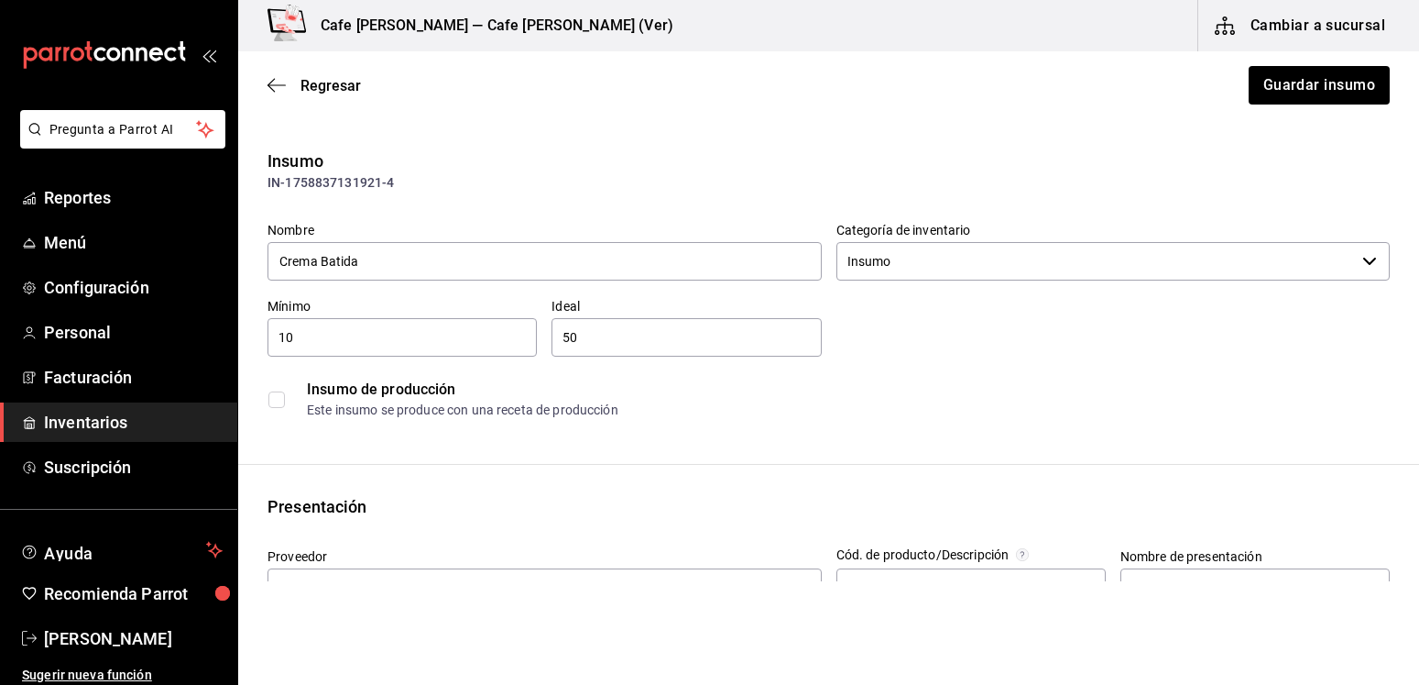
scroll to position [374, 0]
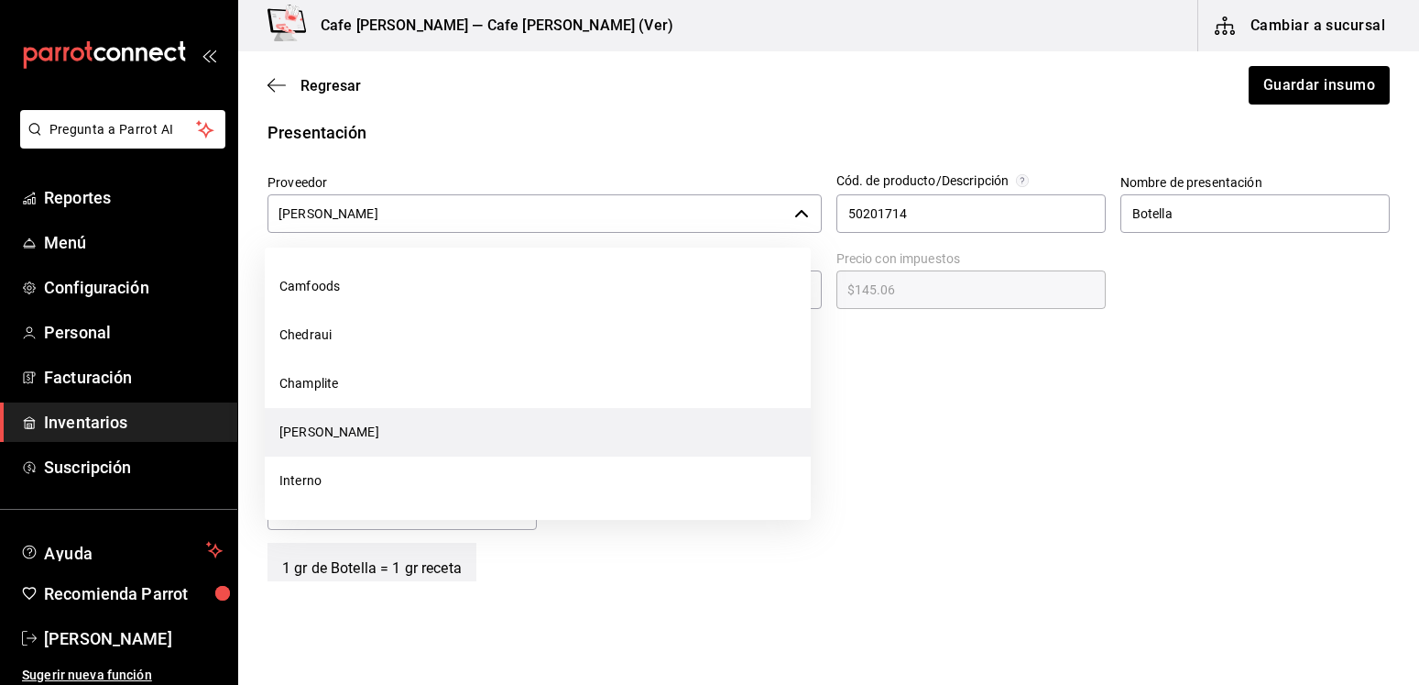
click at [794, 217] on icon "button" at bounding box center [801, 213] width 15 height 15
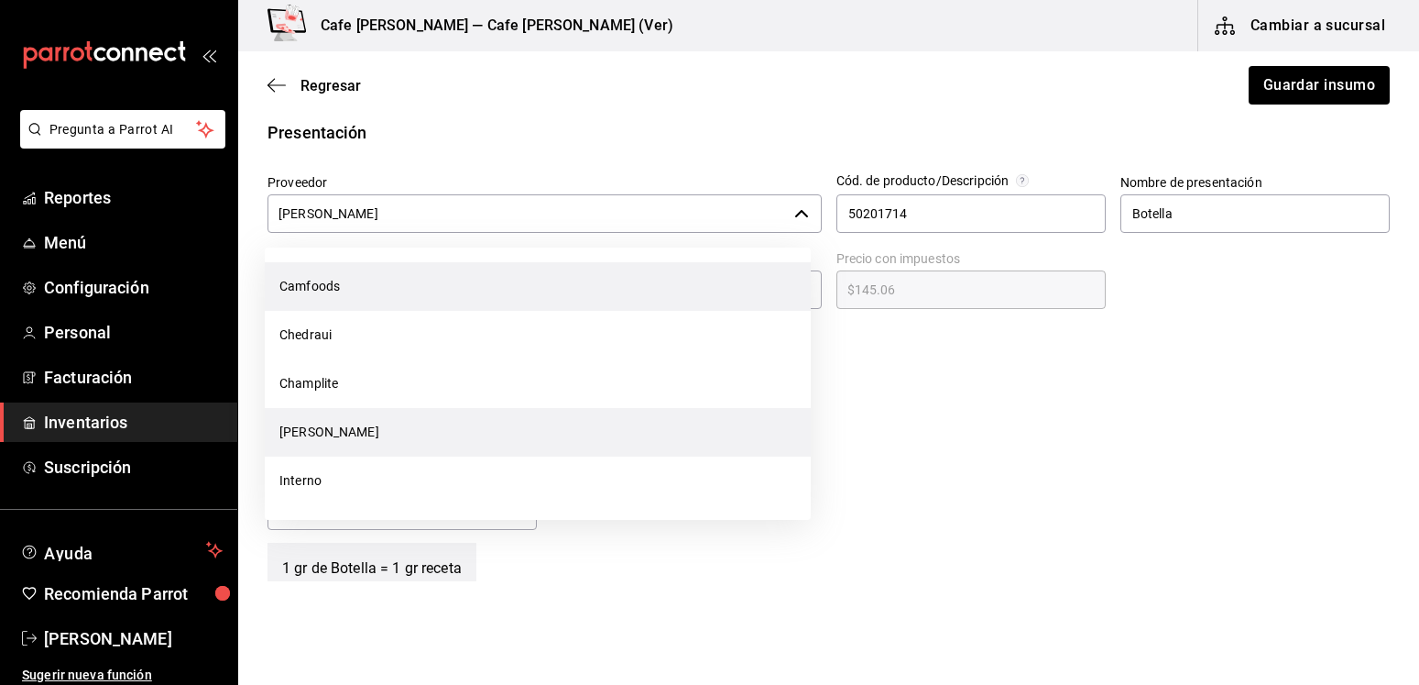
click at [300, 286] on li "Camfoods" at bounding box center [538, 286] width 546 height 49
type input "Camfoods"
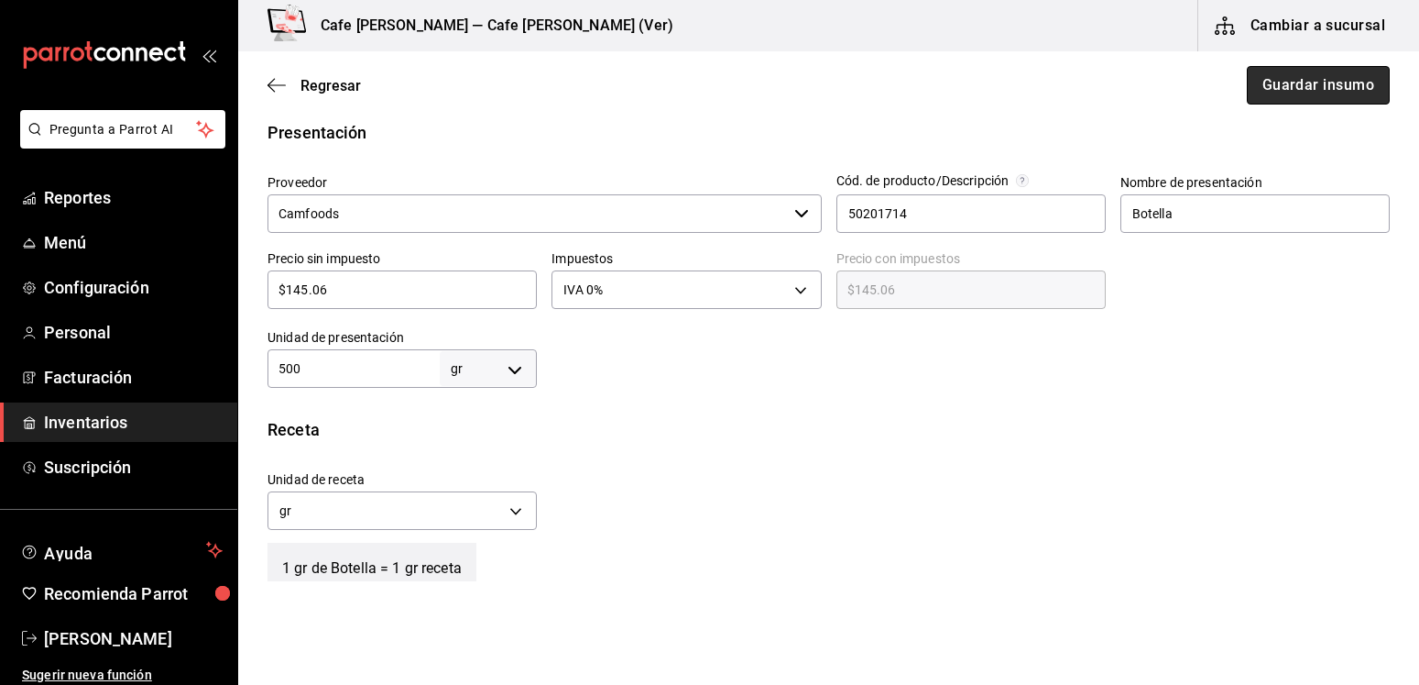
click at [1301, 91] on button "Guardar insumo" at bounding box center [1318, 85] width 143 height 38
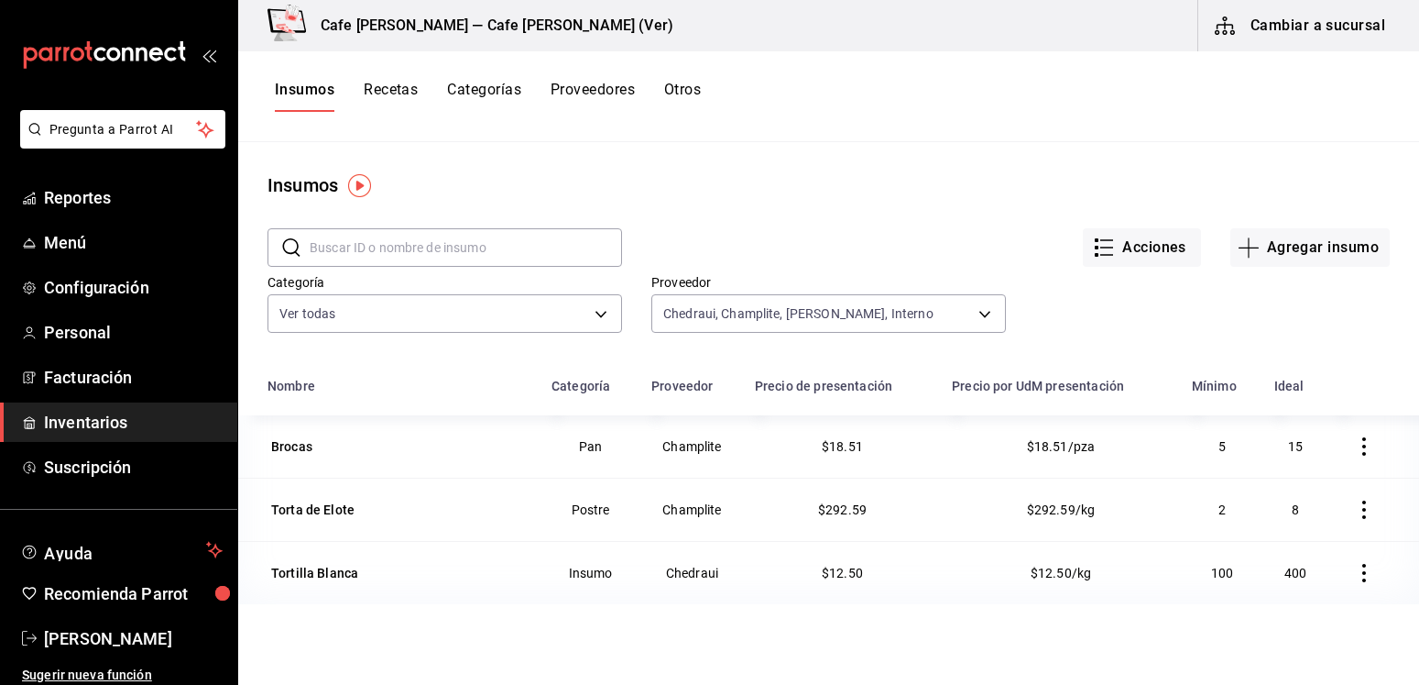
click at [1217, 30] on icon "button" at bounding box center [1225, 25] width 20 height 18
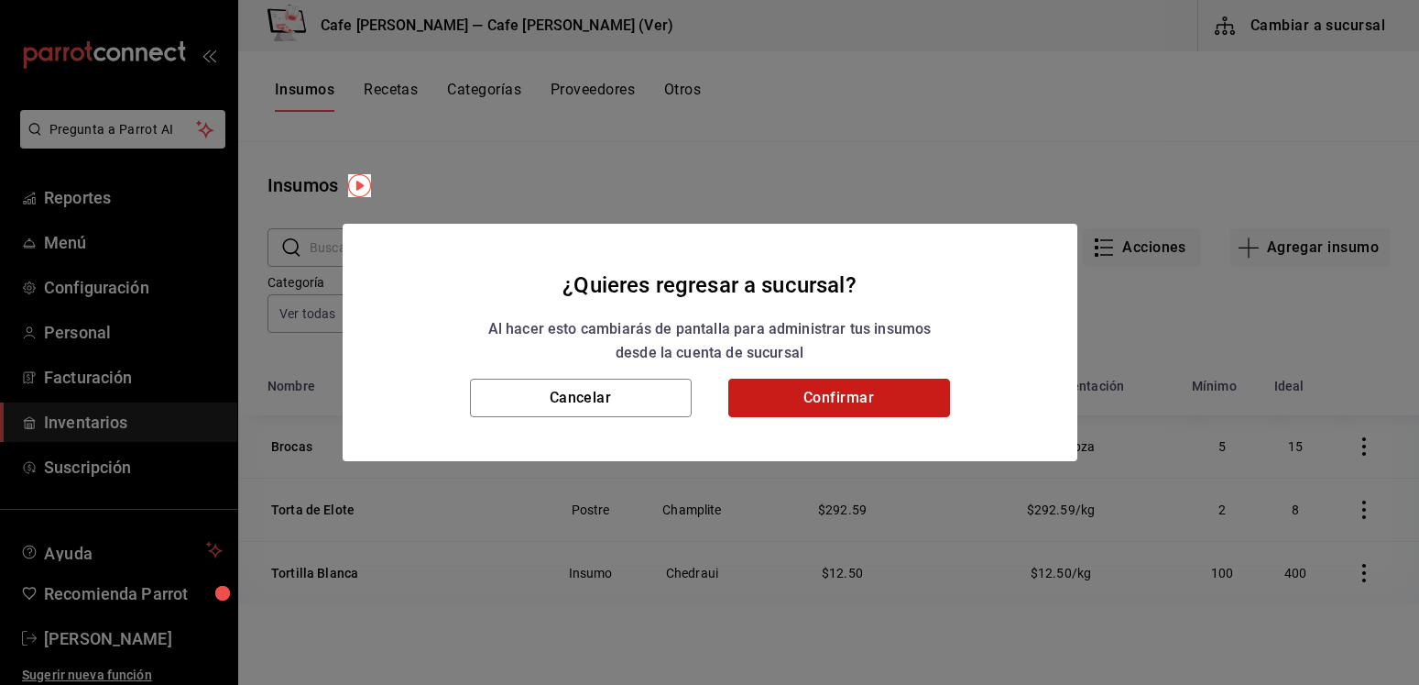
click at [874, 400] on button "Confirmar" at bounding box center [839, 397] width 222 height 38
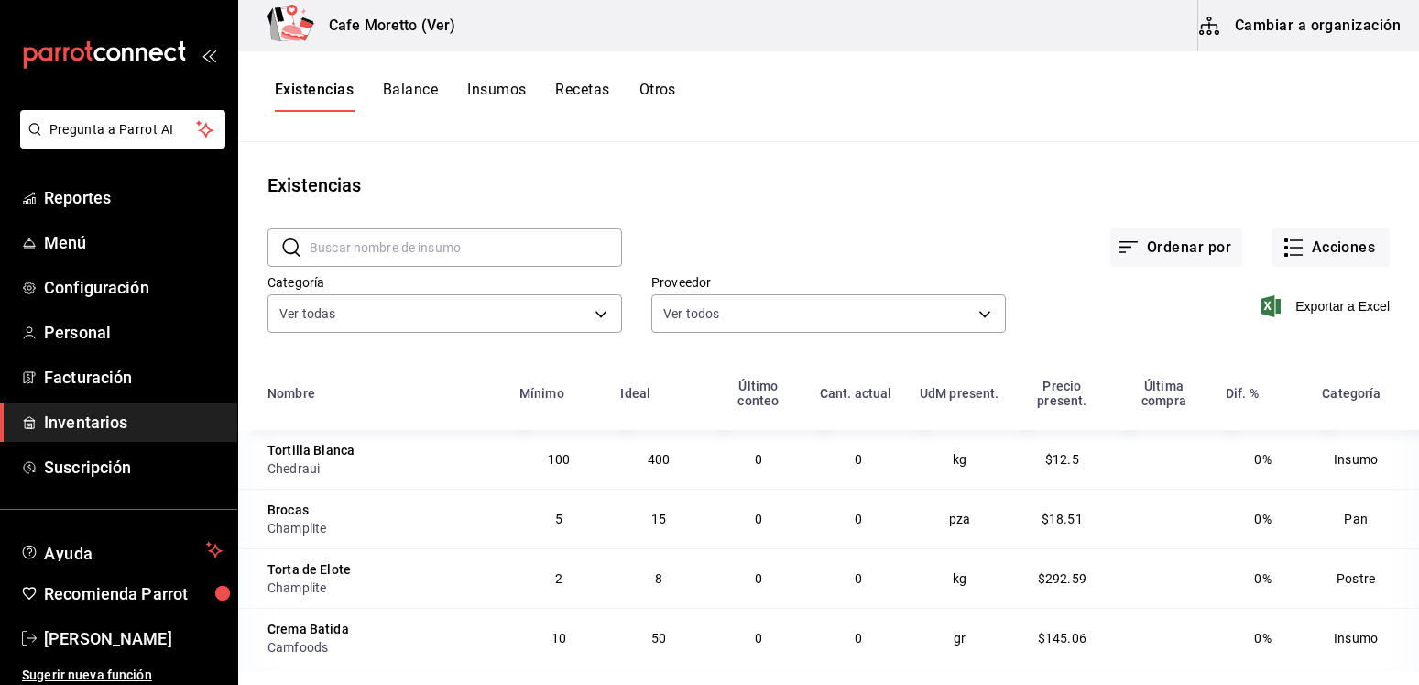
scroll to position [183, 0]
